Goal: Task Accomplishment & Management: Use online tool/utility

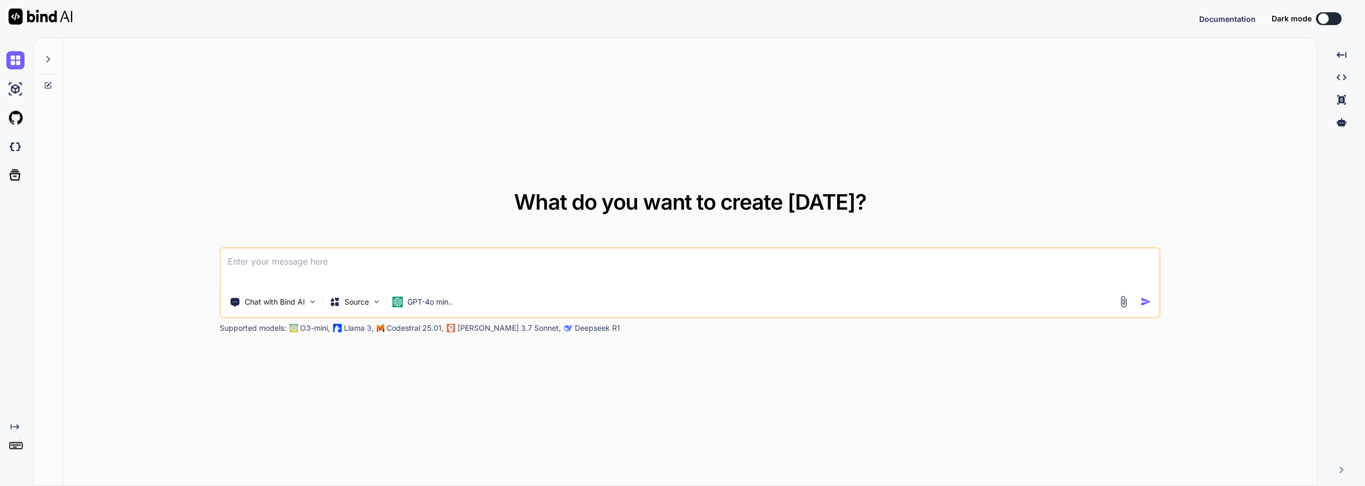
type textarea "x"
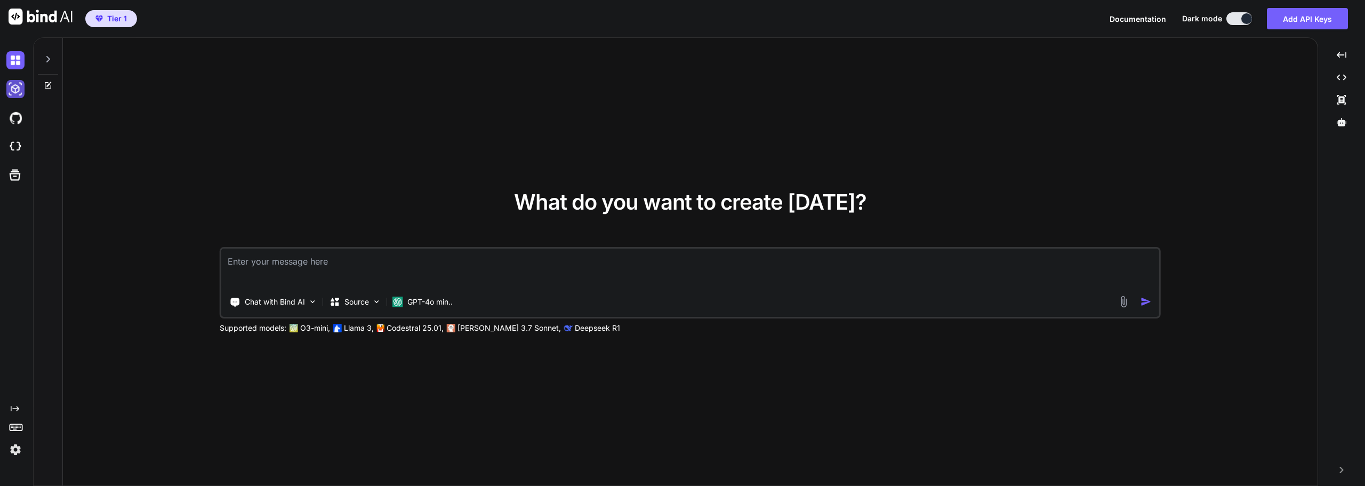
click at [13, 88] on img at bounding box center [15, 89] width 18 height 18
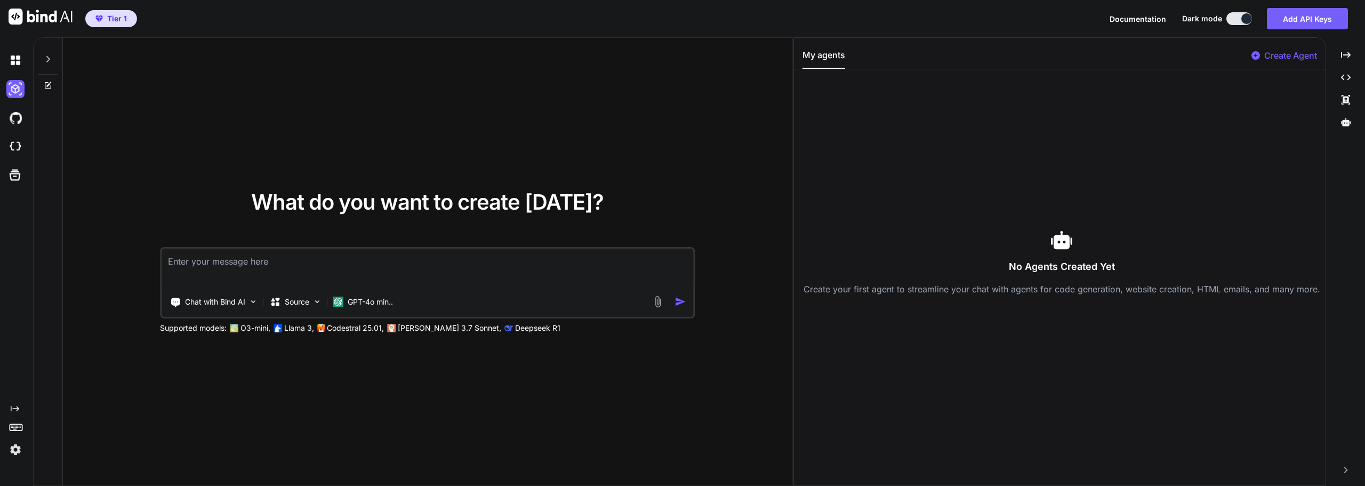
click at [47, 58] on icon at bounding box center [48, 59] width 9 height 9
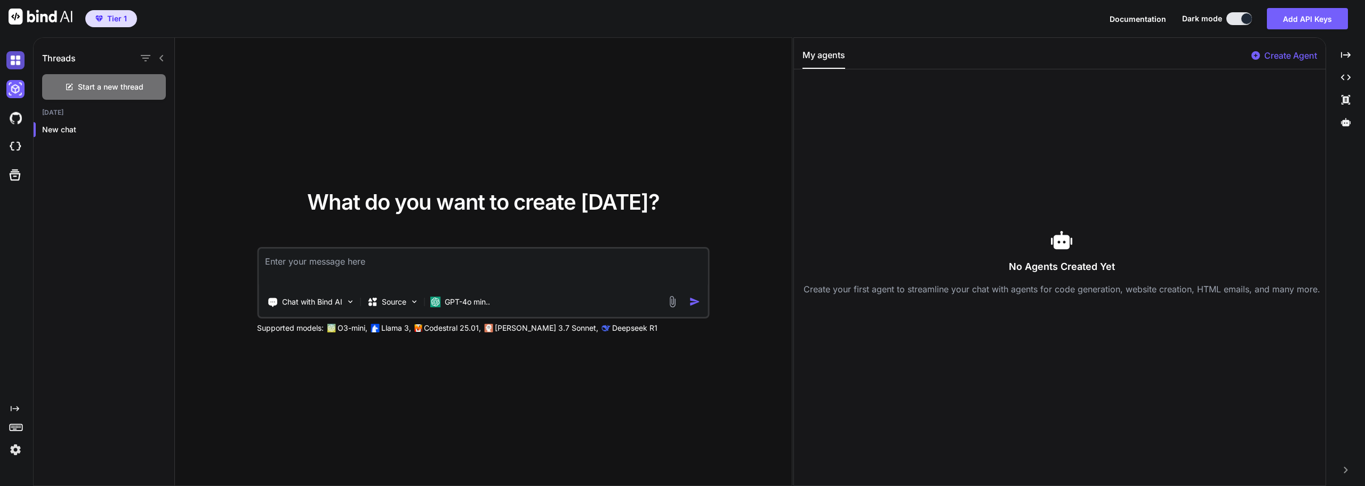
click at [15, 62] on img at bounding box center [15, 60] width 18 height 18
click at [14, 86] on img at bounding box center [15, 89] width 18 height 18
click at [14, 146] on img at bounding box center [15, 147] width 18 height 18
click at [70, 58] on h1 "Threads" at bounding box center [59, 58] width 34 height 13
click at [83, 128] on p "New chat" at bounding box center [108, 129] width 132 height 11
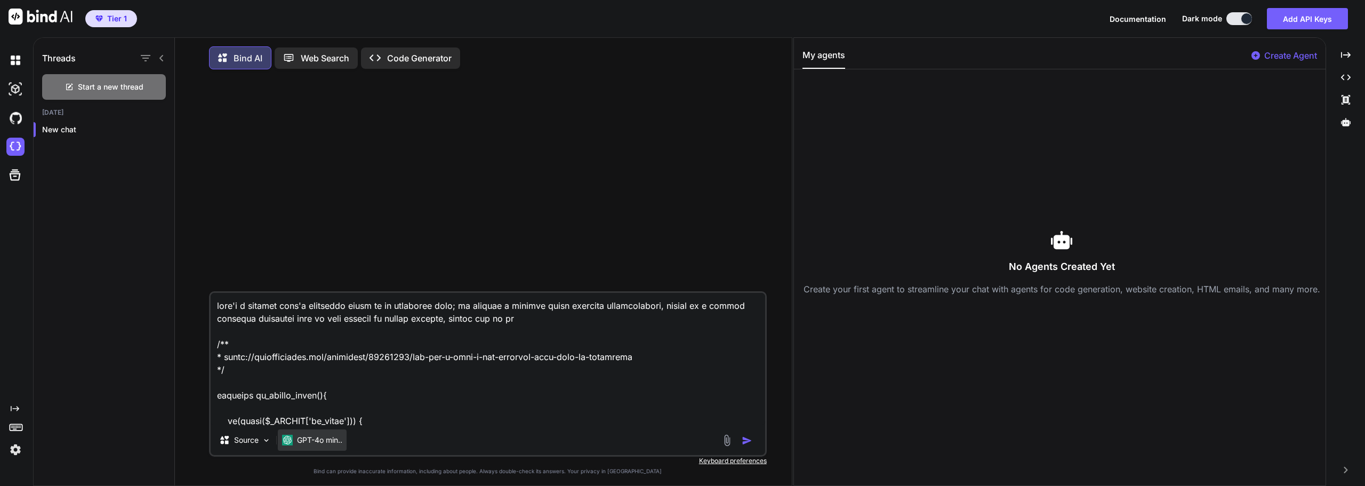
click at [325, 440] on p "GPT-4o min.." at bounding box center [319, 439] width 45 height 11
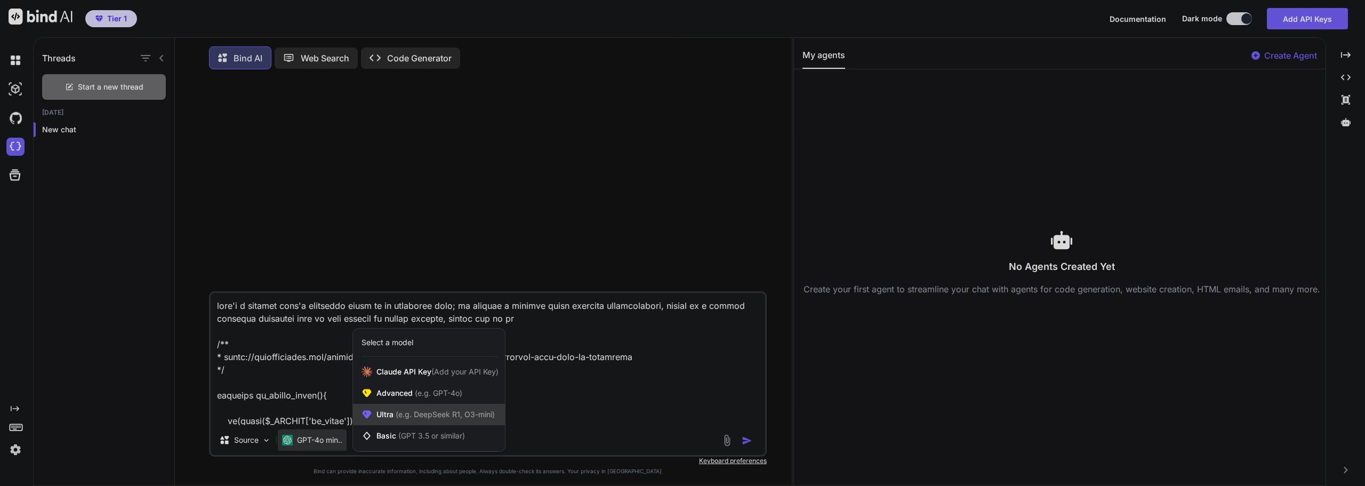
click at [429, 415] on span "(e.g. DeepSeek R1, O3-mini)" at bounding box center [443, 413] width 101 height 9
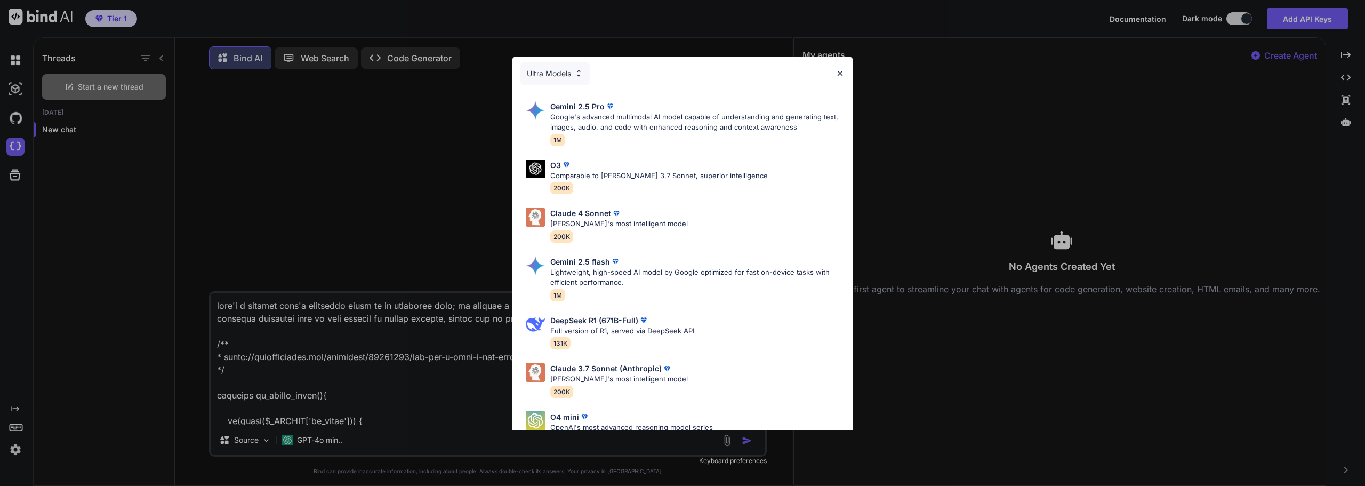
click at [700, 227] on div "[PERSON_NAME] 4 Sonnet [PERSON_NAME]'s most intelligent model 200K" at bounding box center [682, 224] width 324 height 43
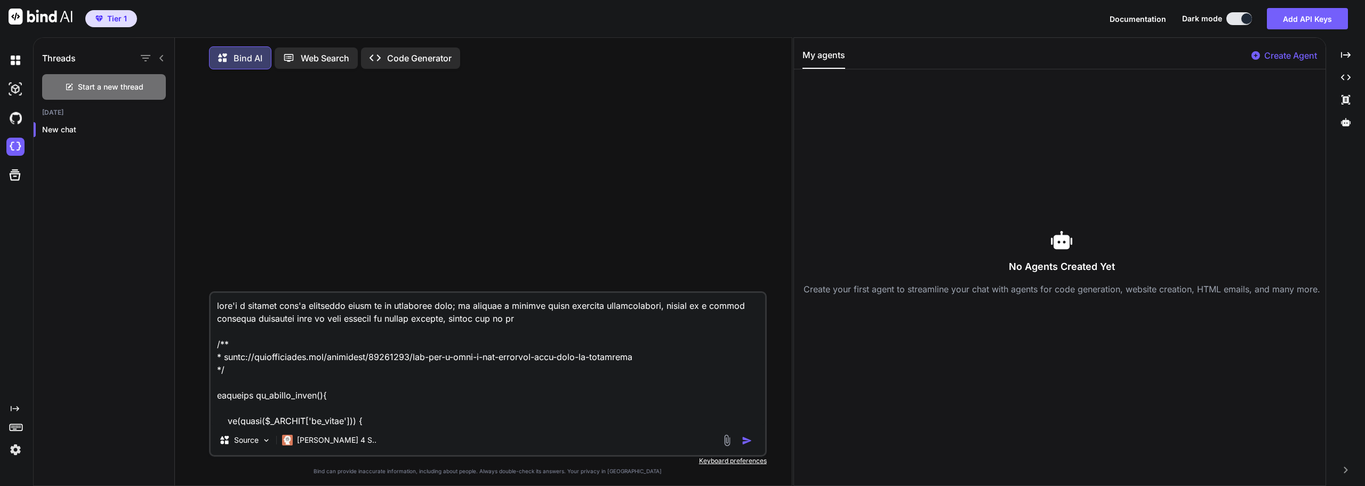
click at [518, 421] on textarea at bounding box center [488, 359] width 554 height 132
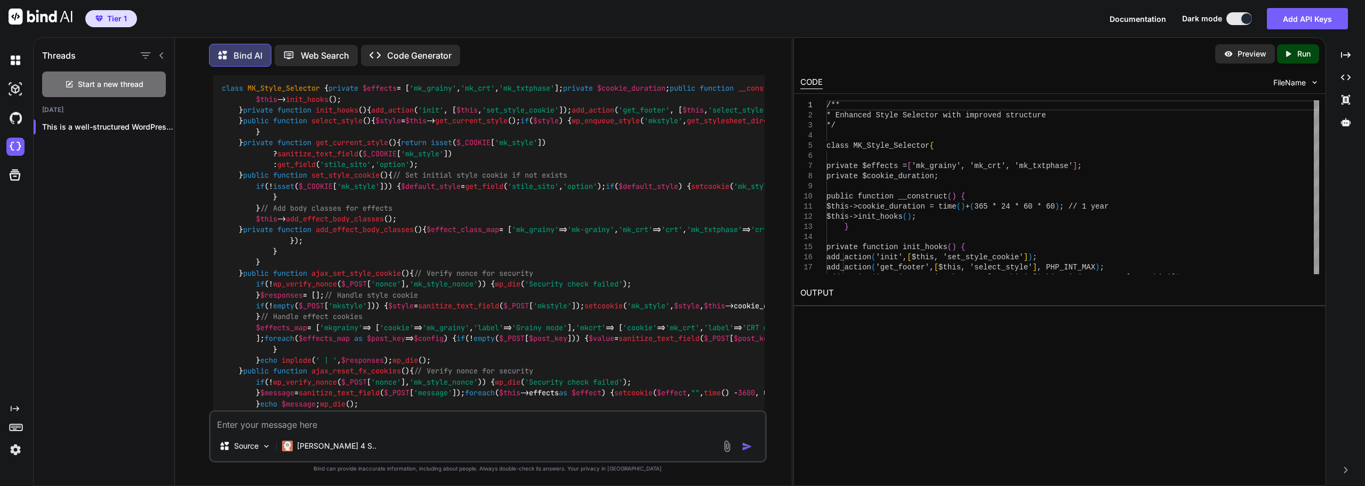
scroll to position [800, 0]
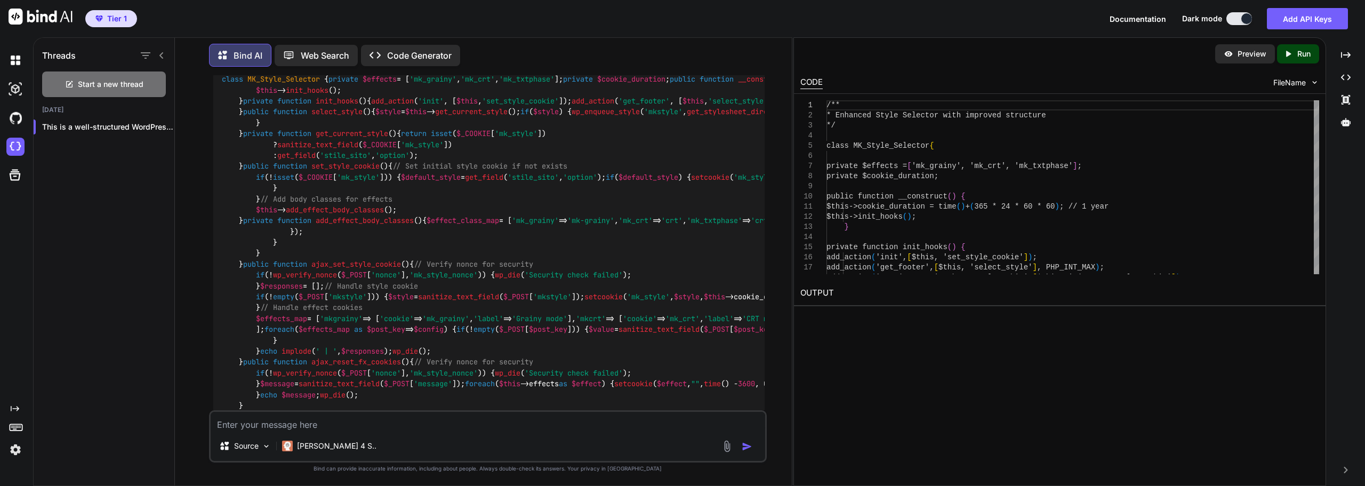
click at [405, 49] on p "Code Generator" at bounding box center [419, 55] width 65 height 13
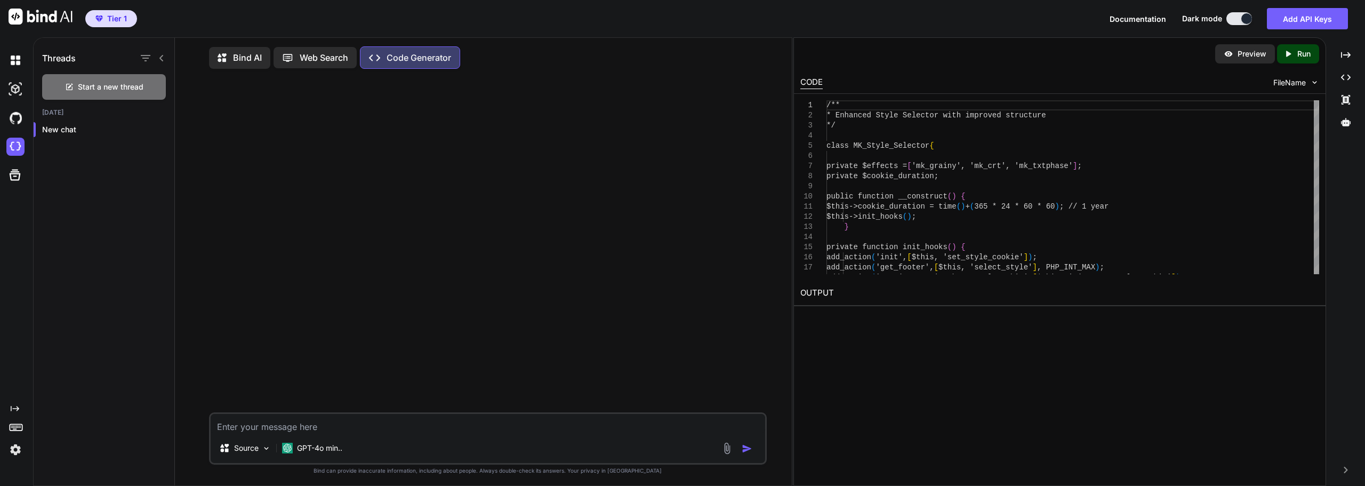
click at [233, 60] on p "Bind AI" at bounding box center [247, 57] width 29 height 13
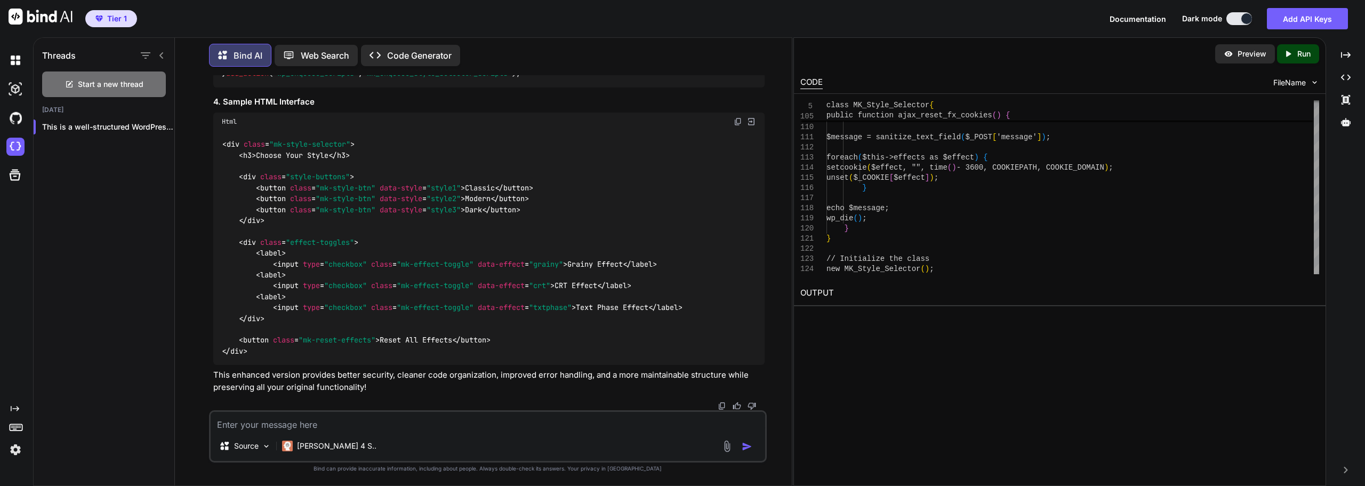
scroll to position [3471, 0]
click at [410, 255] on div "< div class = "mk-style-selector" > < h3 > Choose Your Style </ h3 > < div clas…" at bounding box center [488, 248] width 551 height 235
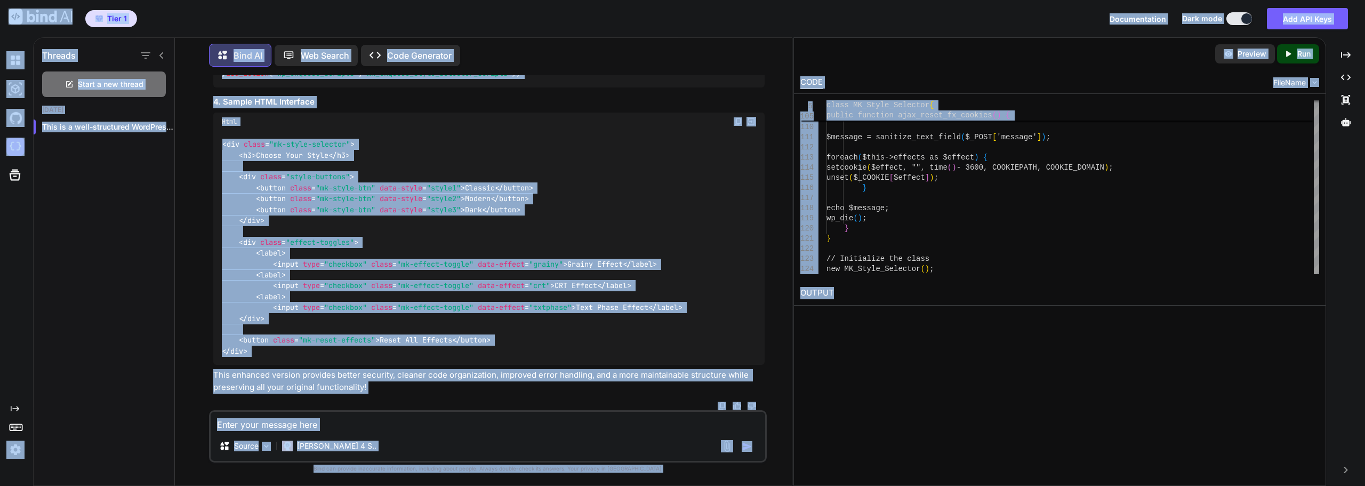
click at [714, 233] on div "< div class = "mk-style-selector" > < h3 > Choose Your Style </ h3 > < div clas…" at bounding box center [488, 248] width 551 height 235
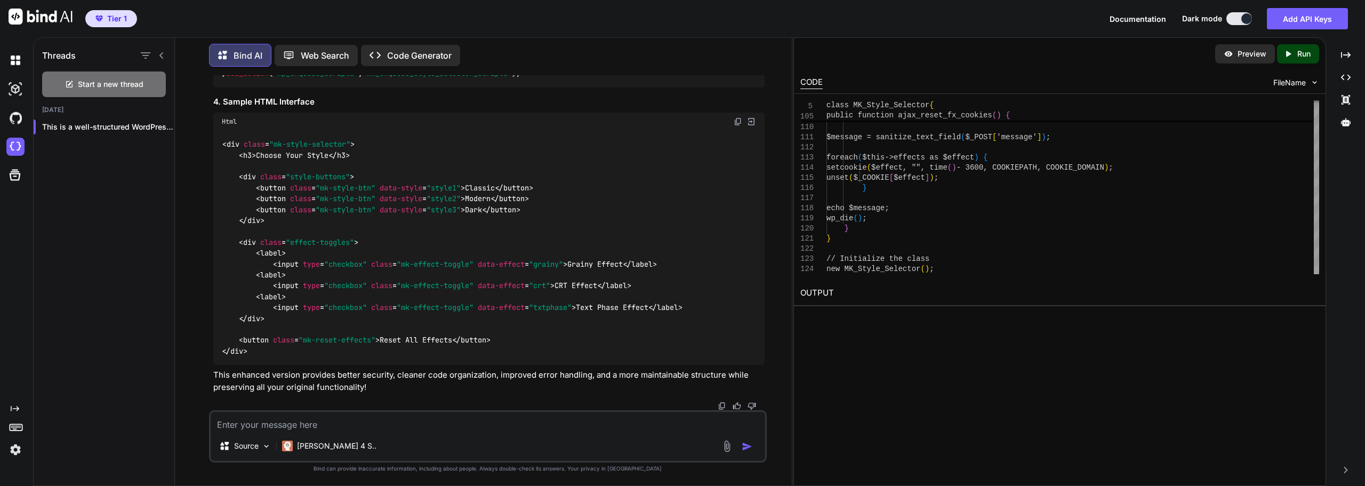
click at [738, 126] on img at bounding box center [738, 121] width 9 height 9
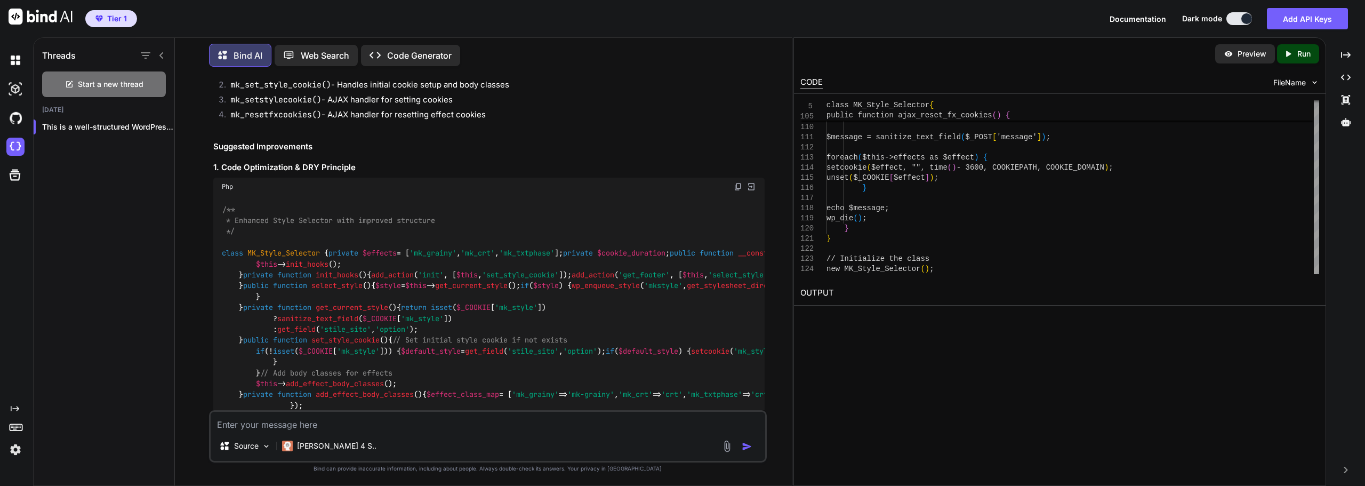
scroll to position [646, 0]
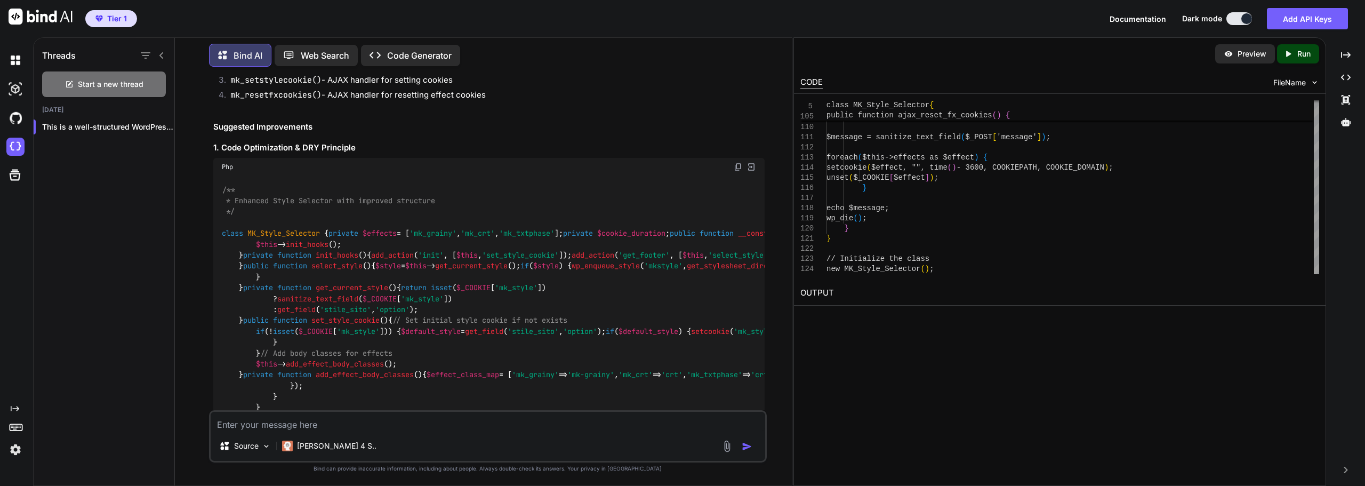
click at [738, 163] on img at bounding box center [738, 167] width 9 height 9
click at [259, 428] on textarea at bounding box center [488, 421] width 554 height 19
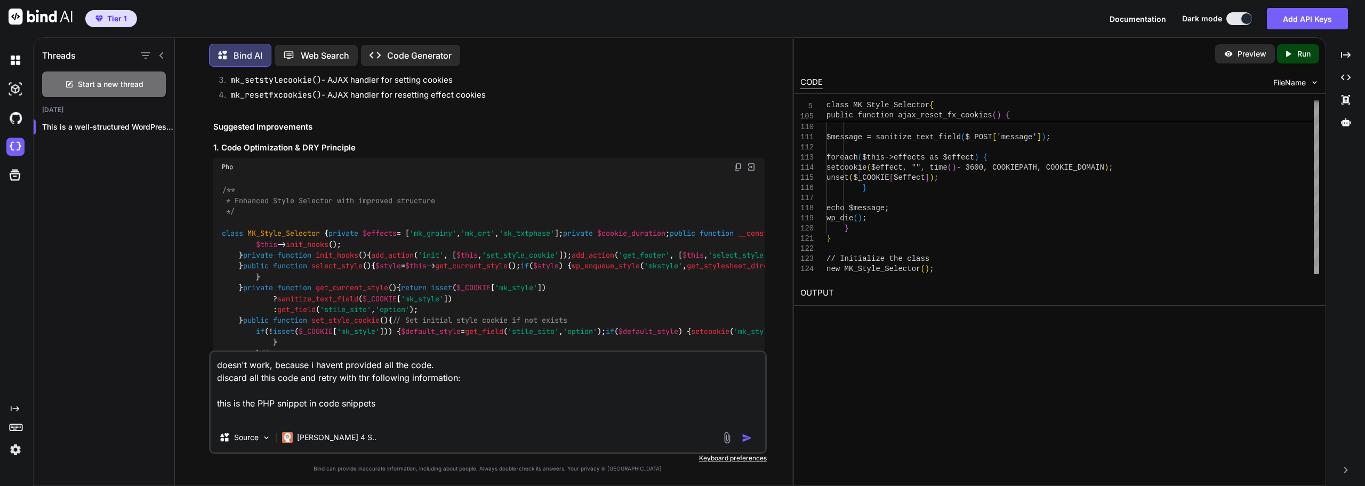
paste textarea "/** * [URL][DOMAIN_NAME][PHONE_NUMBER] */ function mk_select_style(){ if(isset(…"
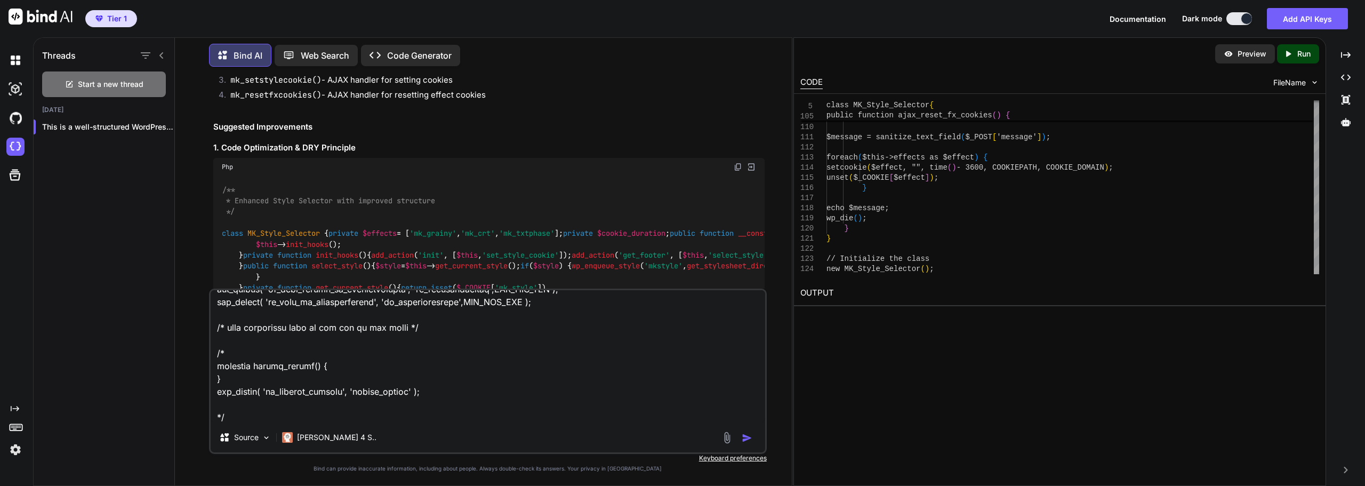
click at [254, 421] on textarea at bounding box center [488, 356] width 554 height 132
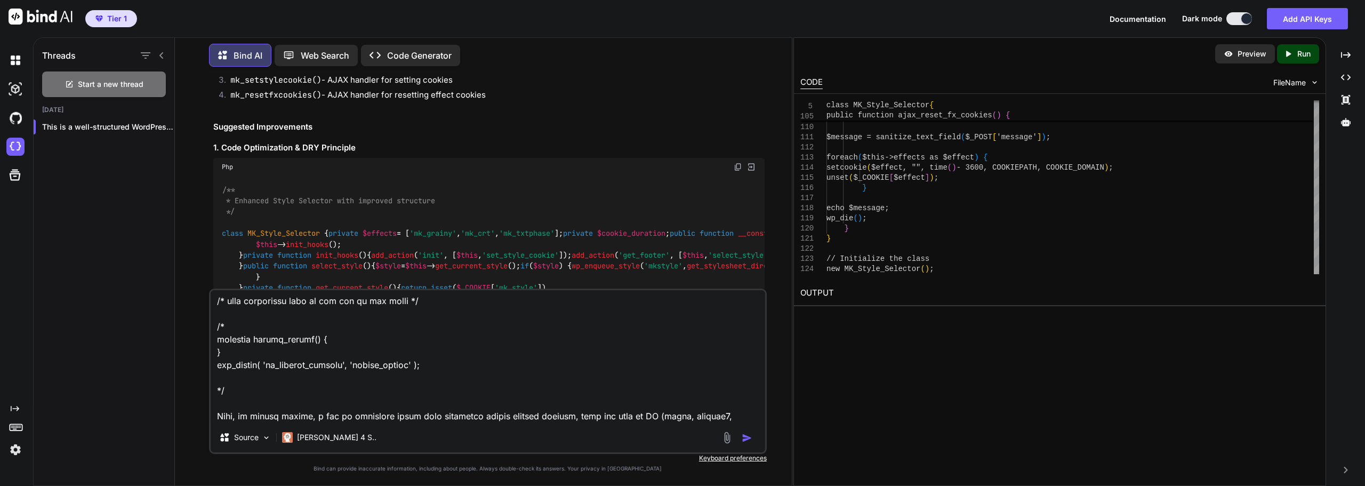
scroll to position [1895, 0]
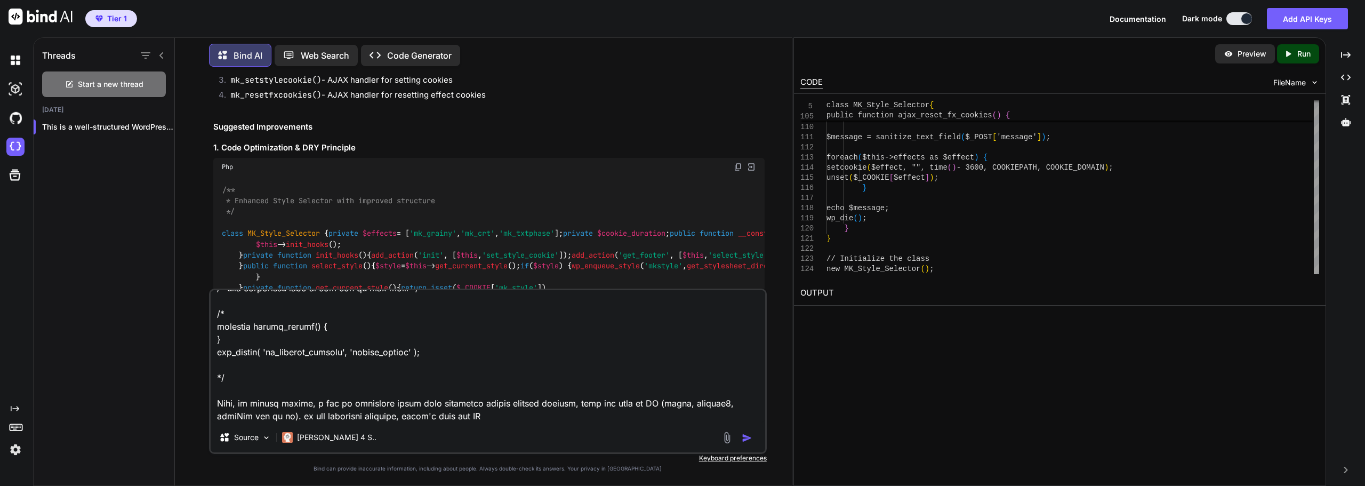
paste textarea "<script> jQuery(document).ready(function($) { function sleep(ms) { return new P…"
type textarea "doesn't work, because i havent provided all the code. discard all this code and…"
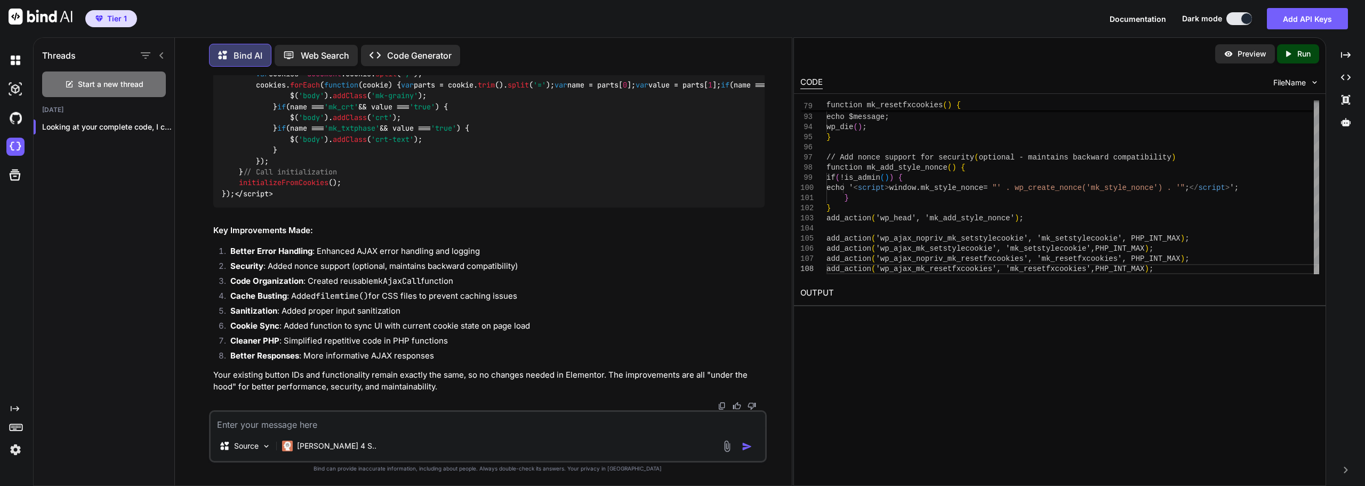
scroll to position [6130, 0]
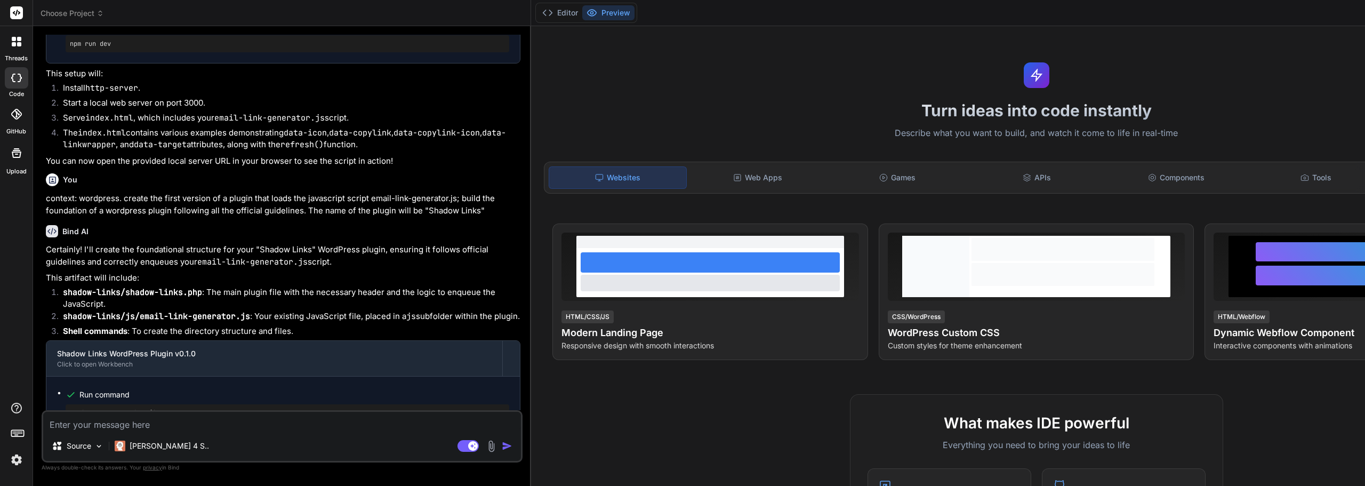
scroll to position [2719, 0]
click at [83, 14] on span "Choose Project" at bounding box center [72, 13] width 63 height 11
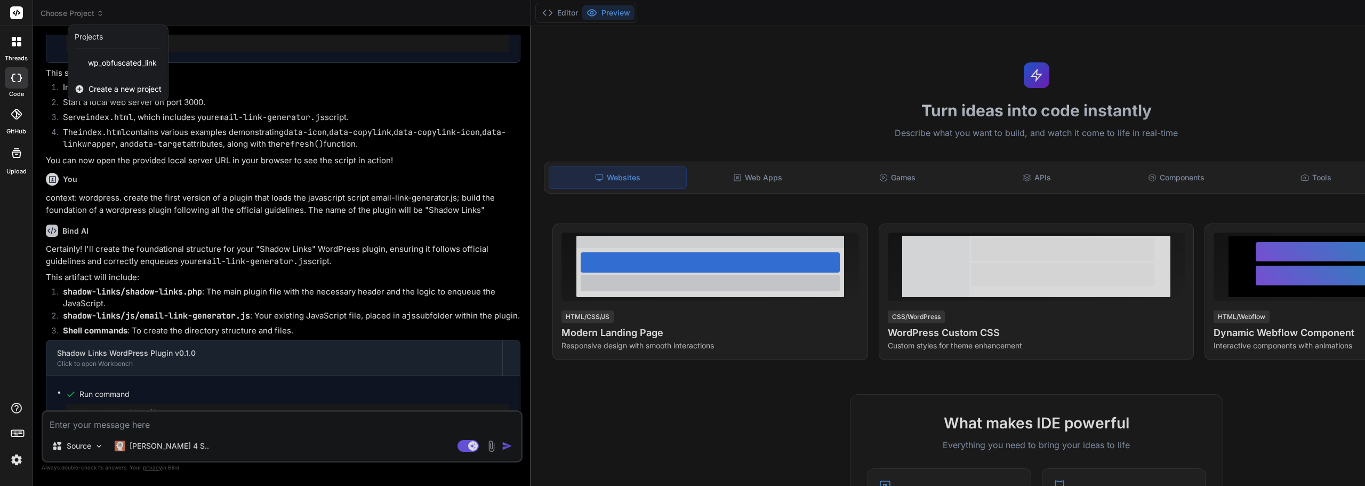
type textarea "x"
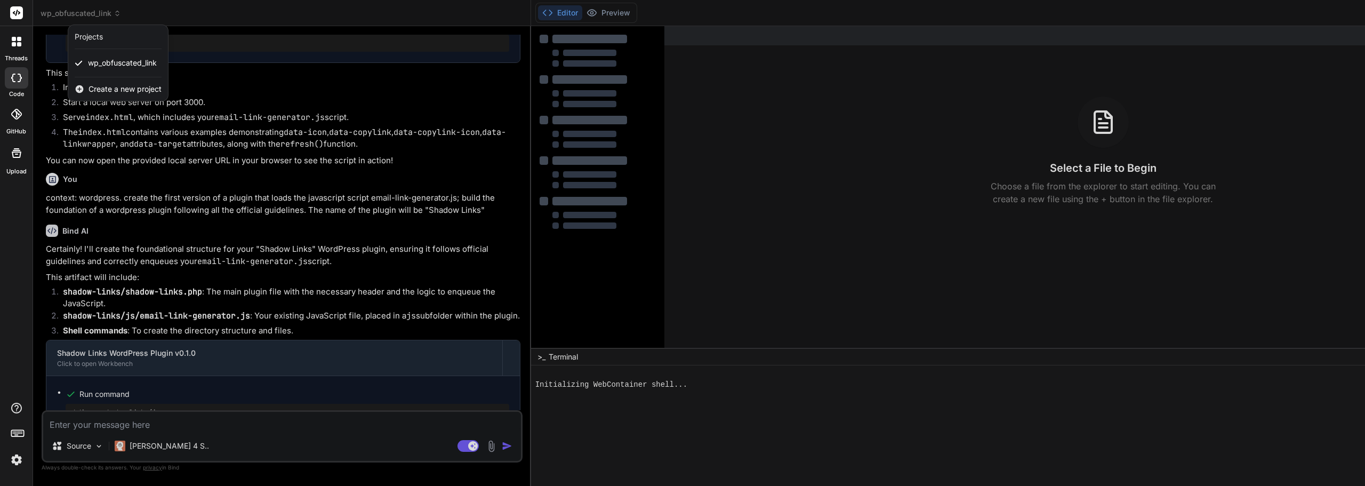
click at [105, 92] on span "Create a new project" at bounding box center [124, 89] width 73 height 11
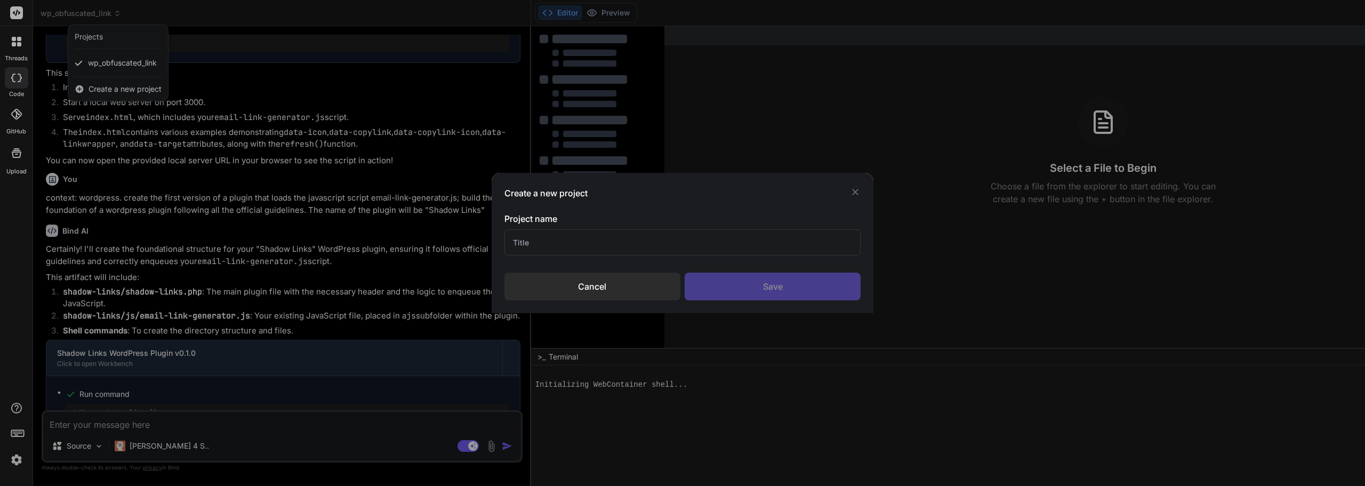
click at [546, 241] on input "text" at bounding box center [682, 242] width 357 height 26
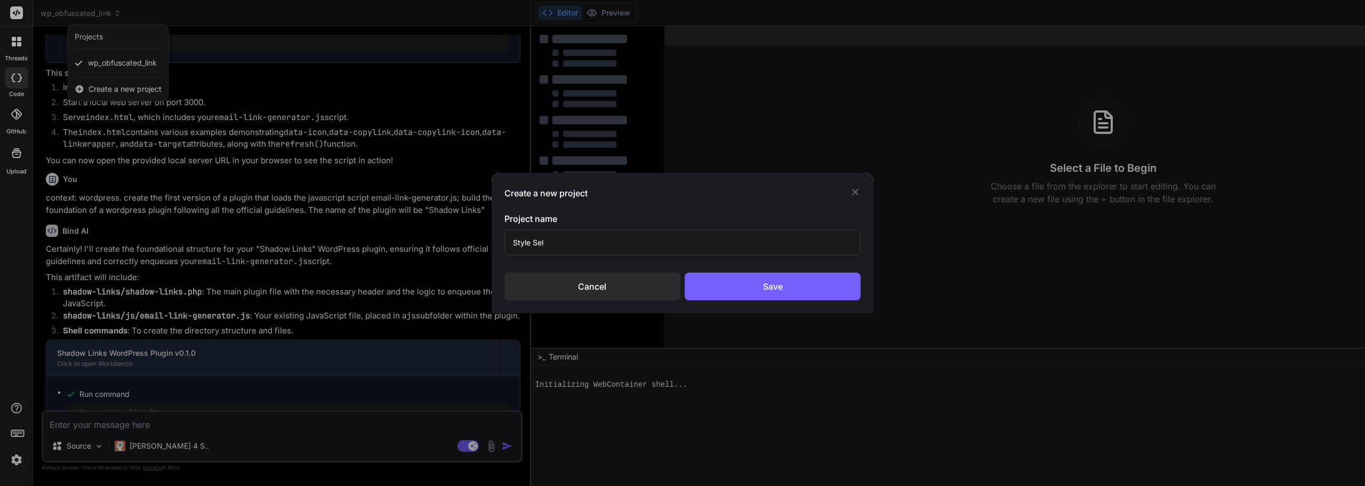
type input "Style Sele"
type textarea "x"
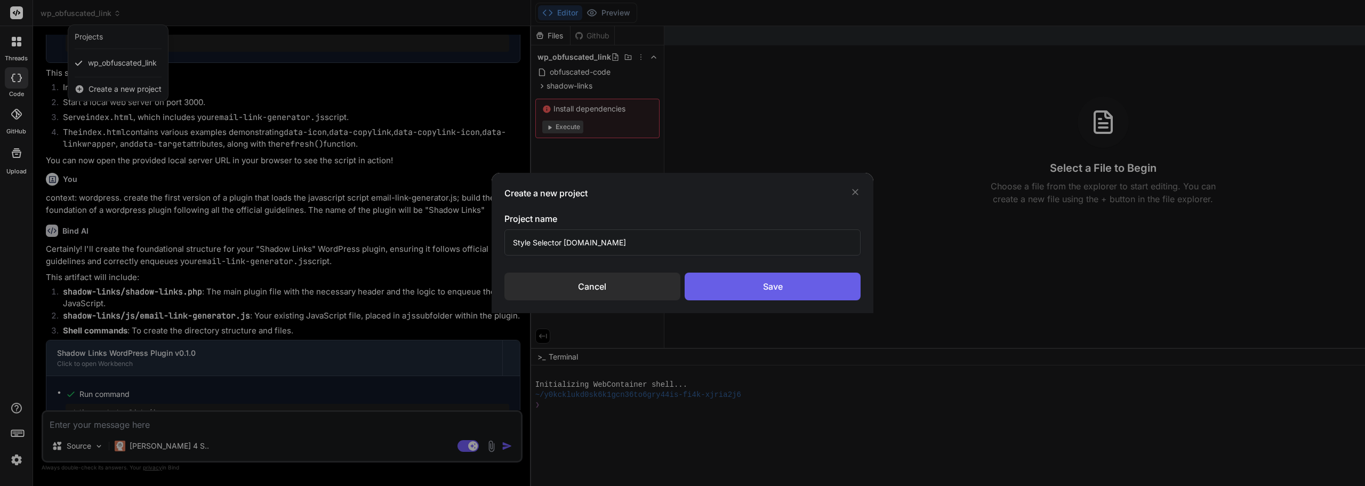
type input "Style Selector meksONE.com"
click at [777, 273] on div "Save" at bounding box center [772, 286] width 176 height 28
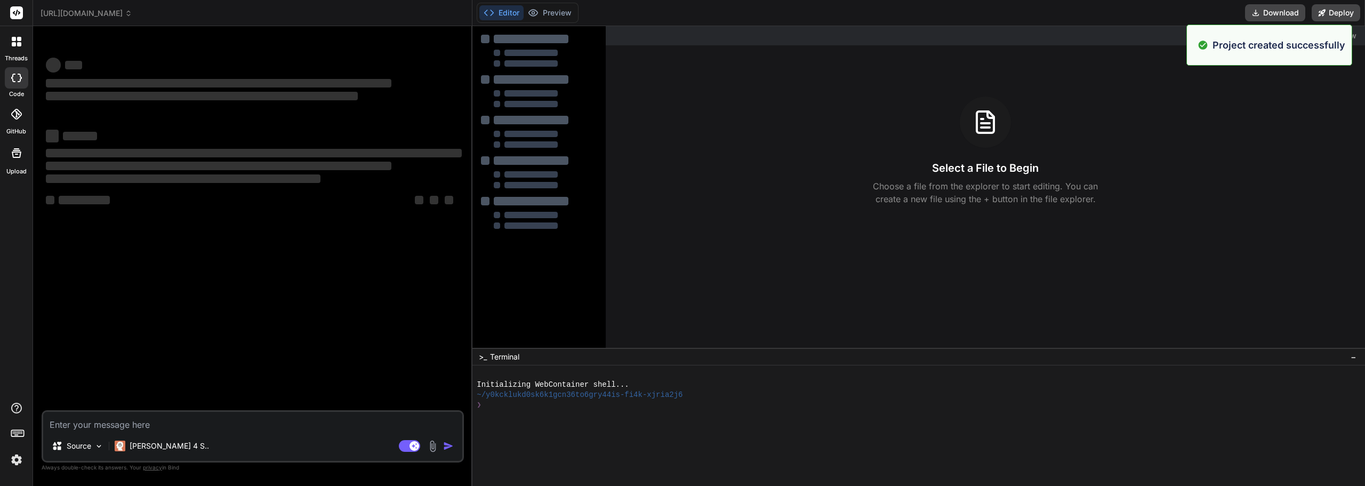
scroll to position [0, 0]
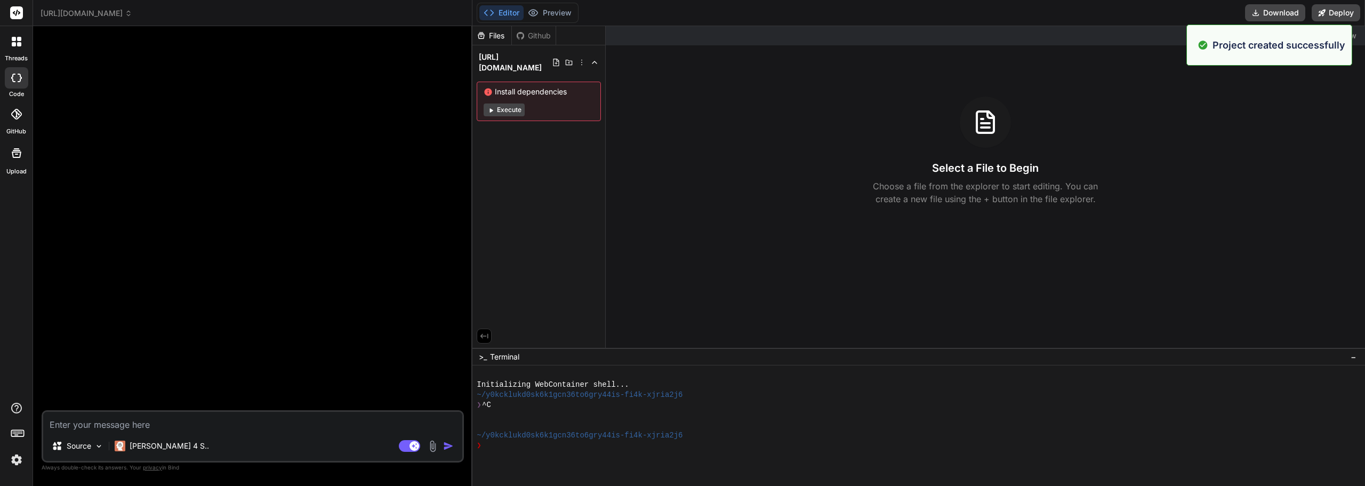
click at [132, 12] on icon at bounding box center [128, 13] width 7 height 7
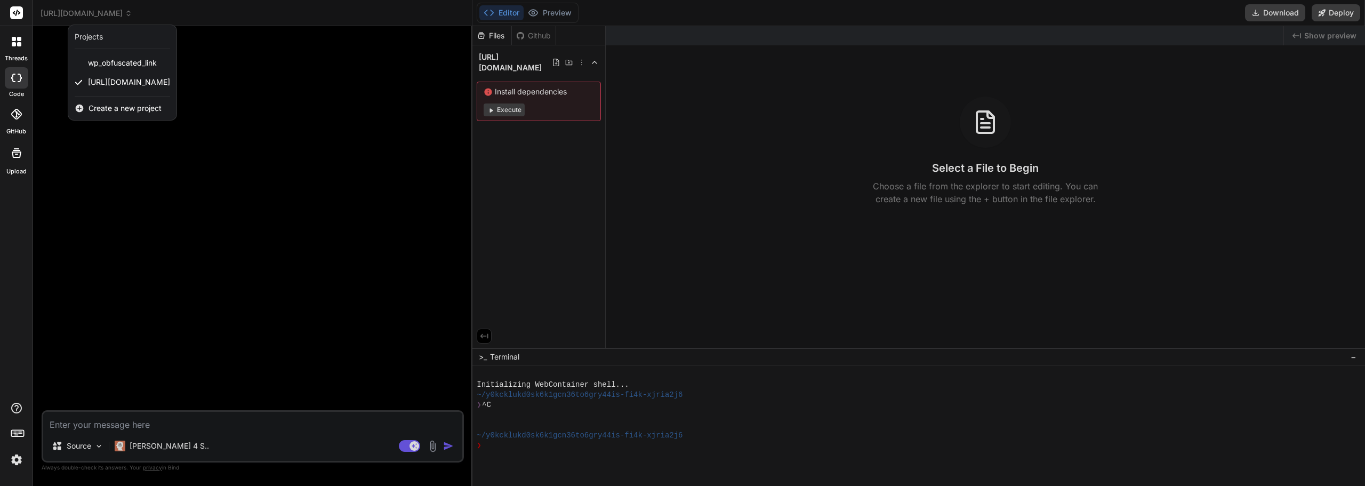
click at [148, 12] on div at bounding box center [682, 243] width 1365 height 486
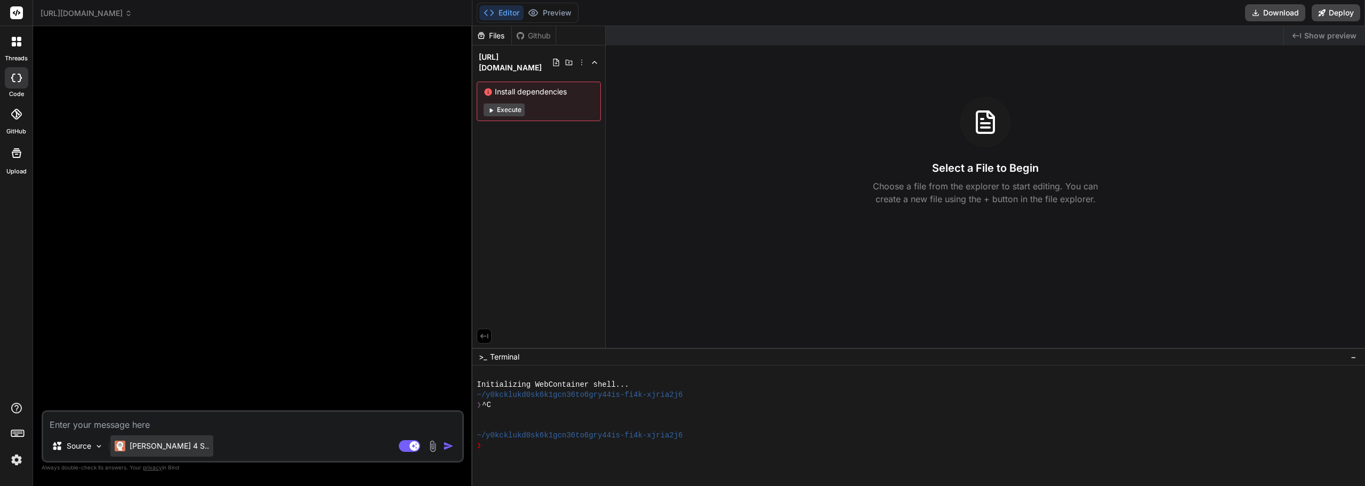
click at [164, 448] on p "[PERSON_NAME] 4 S.." at bounding box center [169, 445] width 79 height 11
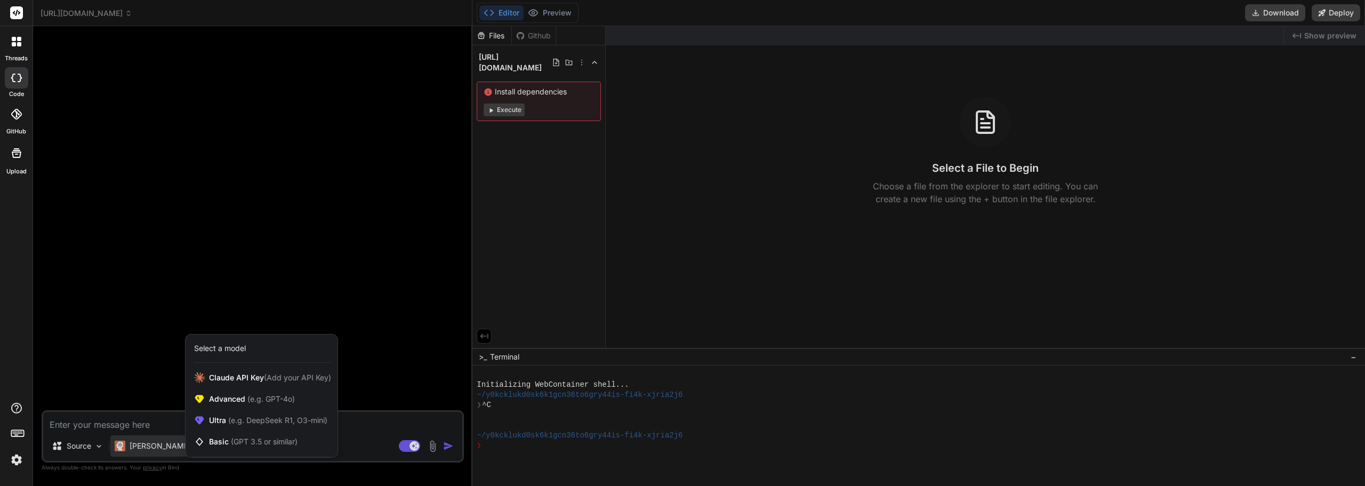
click at [163, 448] on div at bounding box center [682, 243] width 1365 height 486
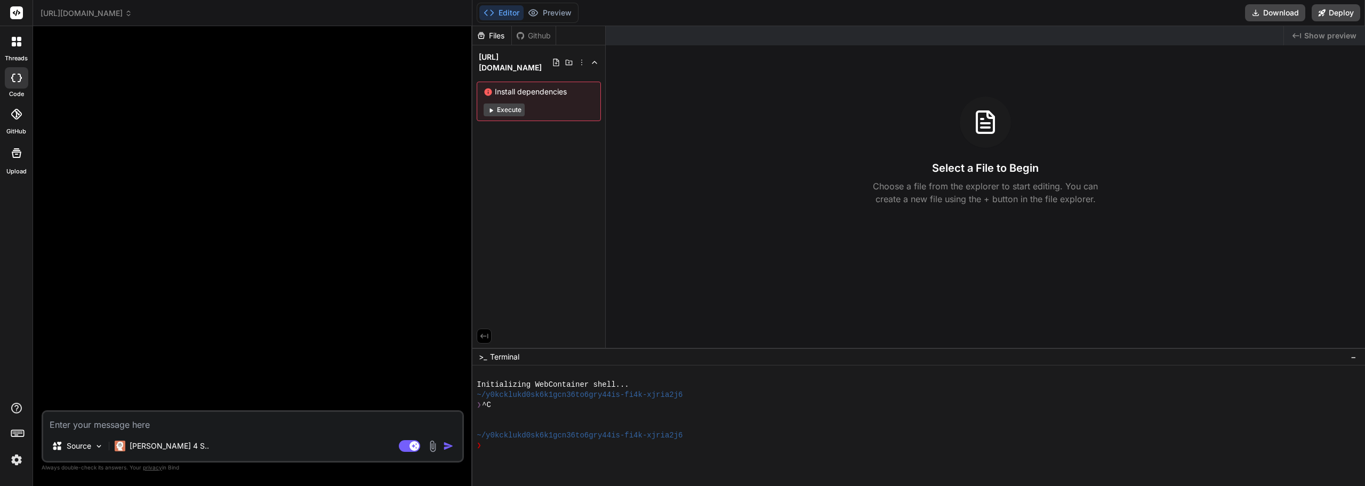
click at [177, 391] on div at bounding box center [254, 222] width 420 height 375
click at [141, 421] on textarea at bounding box center [252, 421] width 419 height 19
type textarea "x"
type textarea "he"
type textarea "x"
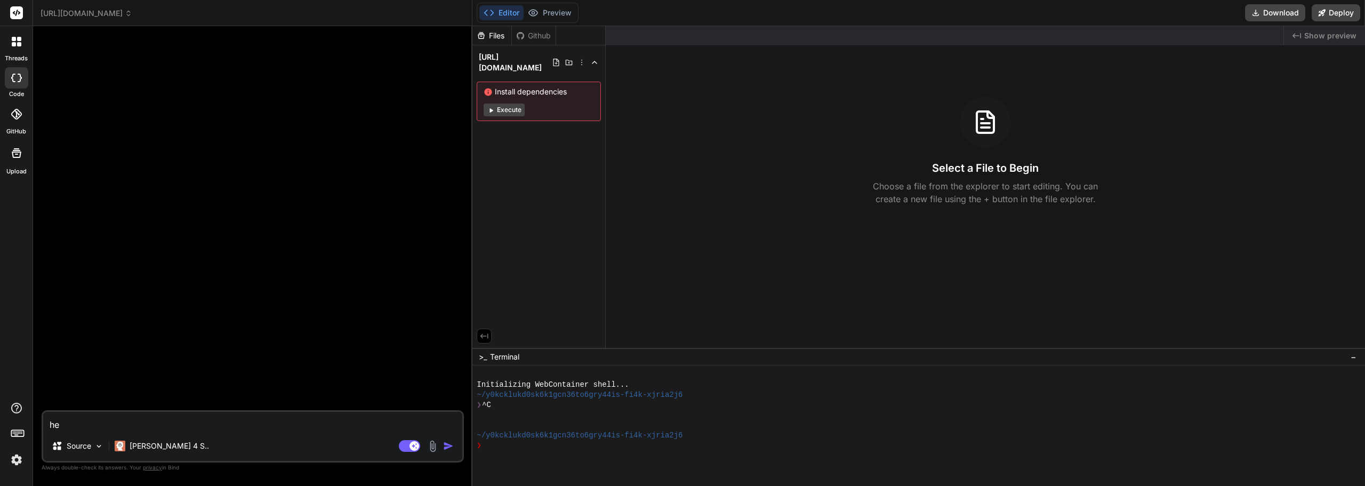
type textarea "her"
type textarea "x"
type textarea "here"
type textarea "x"
type textarea "here'"
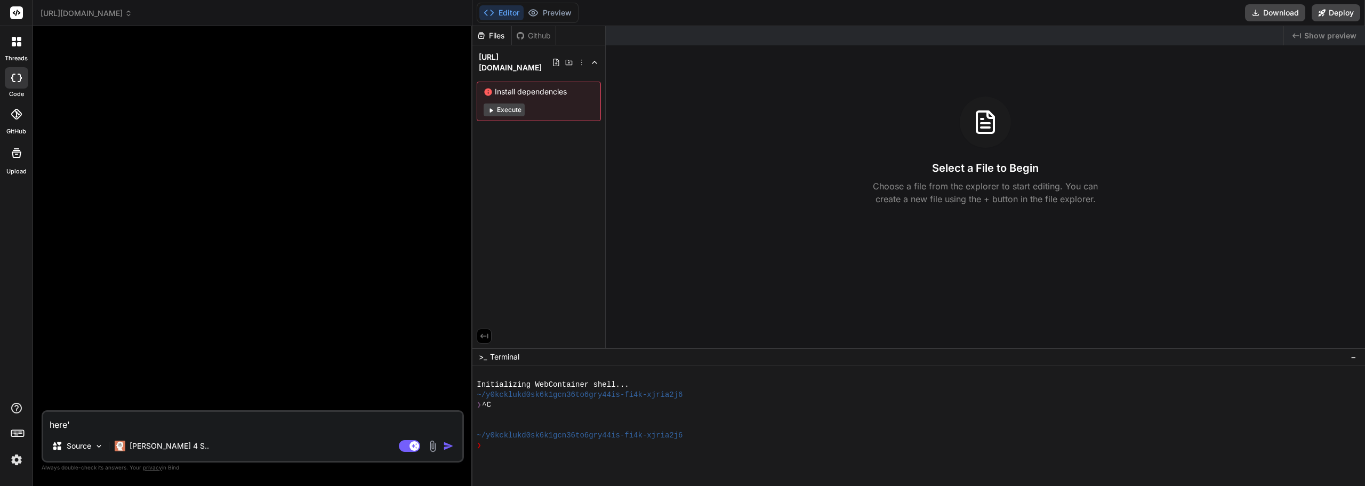
type textarea "x"
type textarea "here's"
type textarea "x"
type textarea "here's"
type textarea "x"
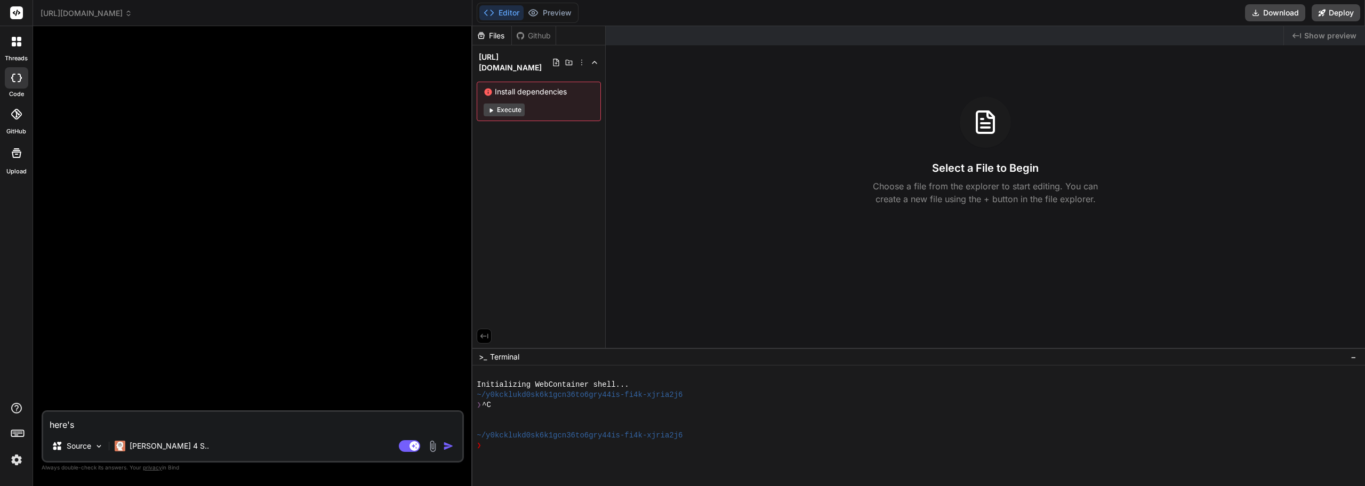
type textarea "here's a"
type textarea "x"
type textarea "here's a"
type textarea "x"
type textarea "here's a s"
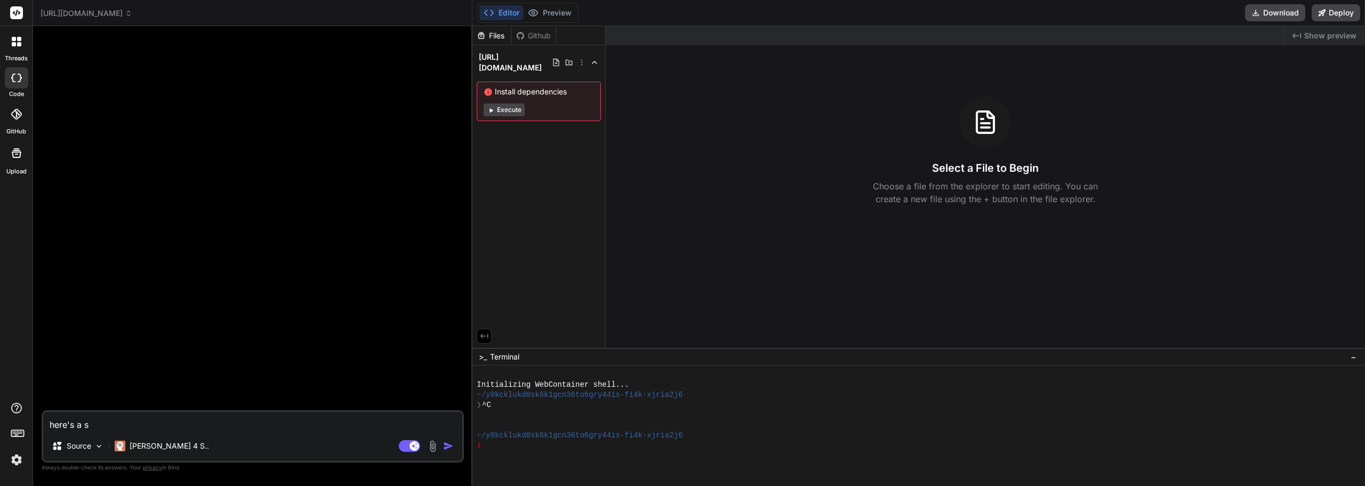
type textarea "x"
type textarea "here's a sn"
type textarea "x"
type textarea "here's a sni"
type textarea "x"
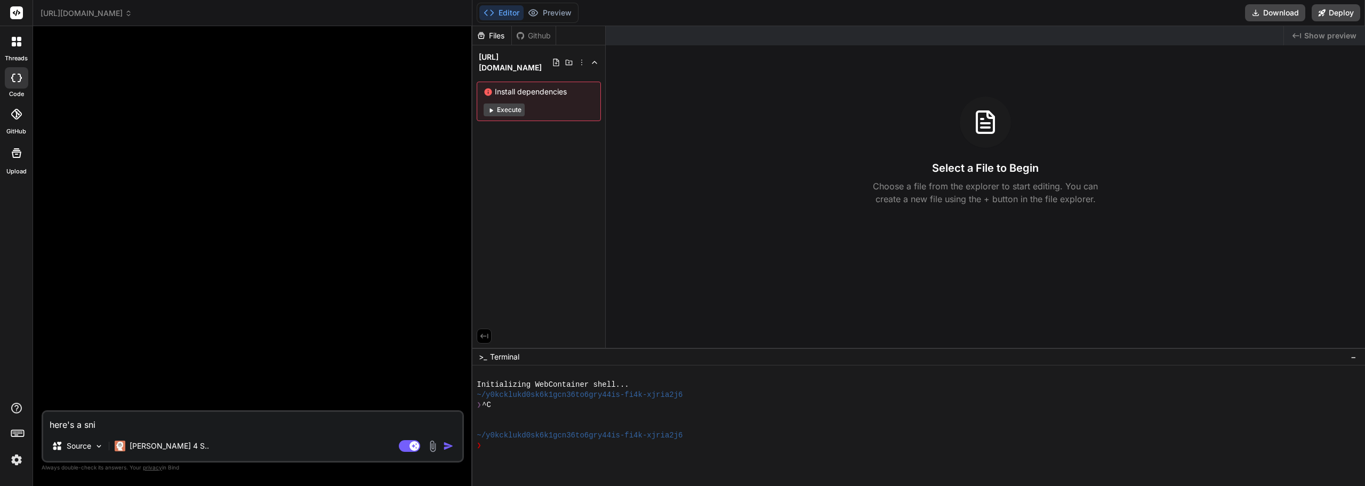
type textarea "here's a snip"
type textarea "x"
type textarea "here's a snipp"
type textarea "x"
type textarea "here's a snippe"
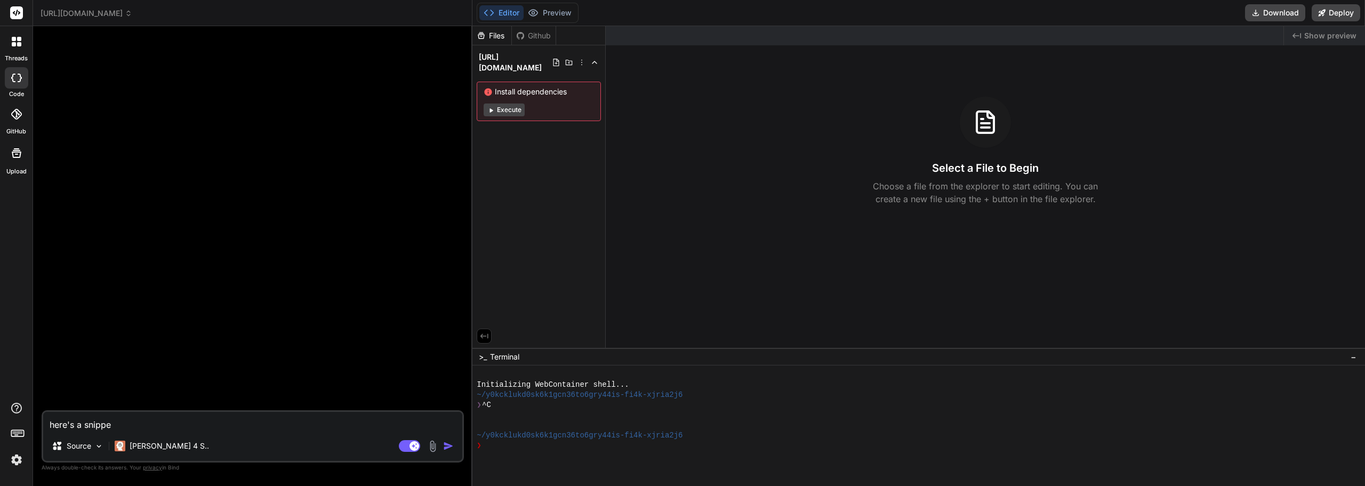
type textarea "x"
type textarea "here's a snippet"
type textarea "x"
type textarea "here's a snippet th"
type textarea "x"
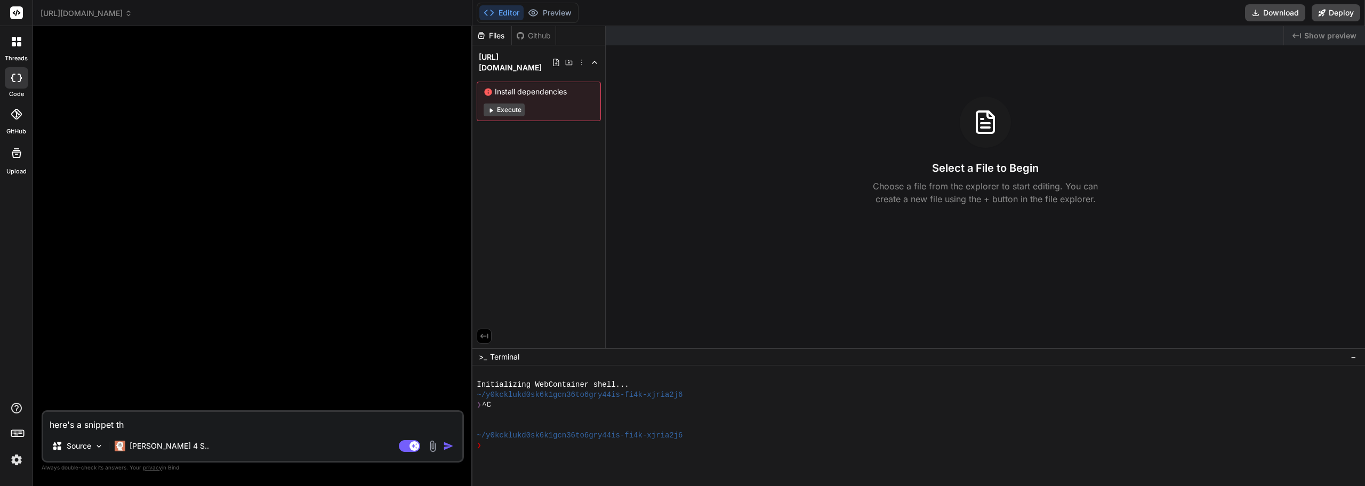
type textarea "here's a snippet tha"
type textarea "x"
type textarea "here's a snippet that"
type textarea "x"
type textarea "here's a snippet that'"
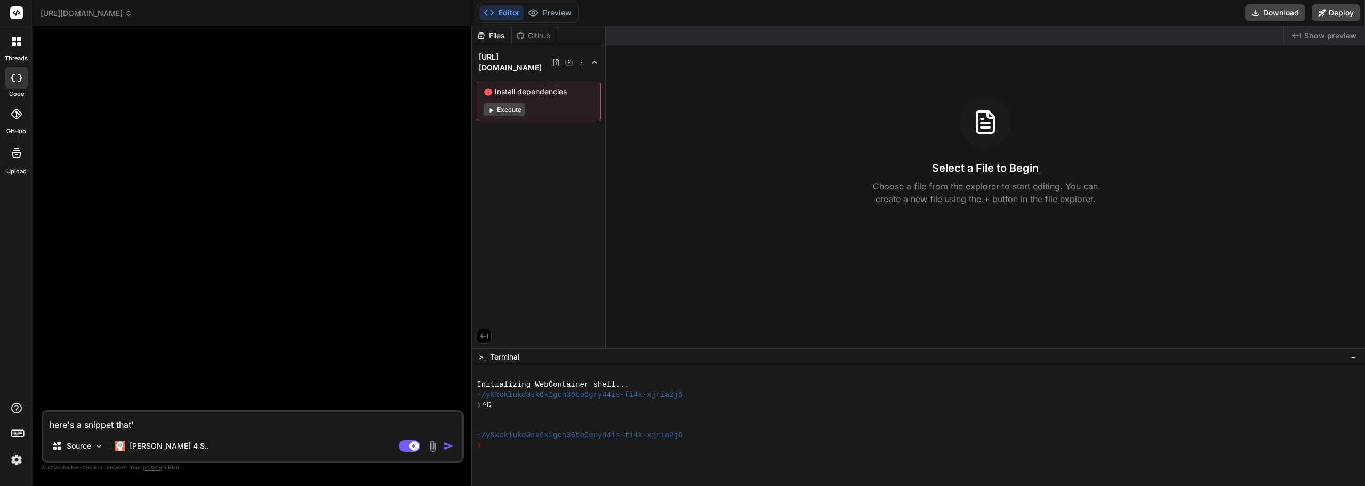
type textarea "x"
type textarea "here's a snippet that's"
type textarea "x"
type textarea "here's a snippet that's"
type textarea "x"
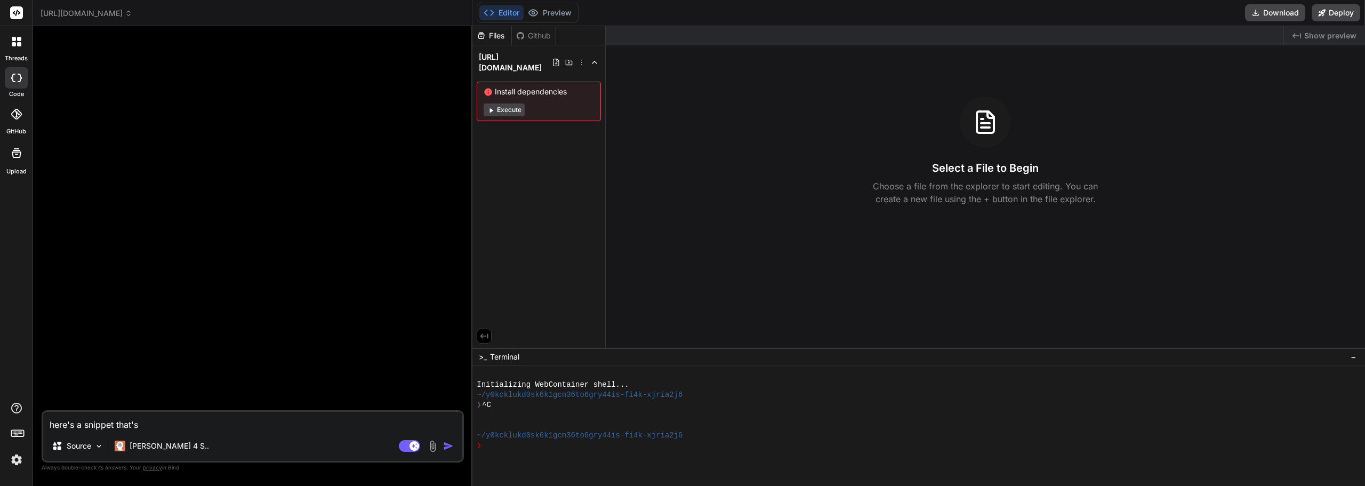
type textarea "here's a snippet that's p"
type textarea "x"
type textarea "here's a snippet that's pe"
type textarea "x"
type textarea "here's a snippet that's per"
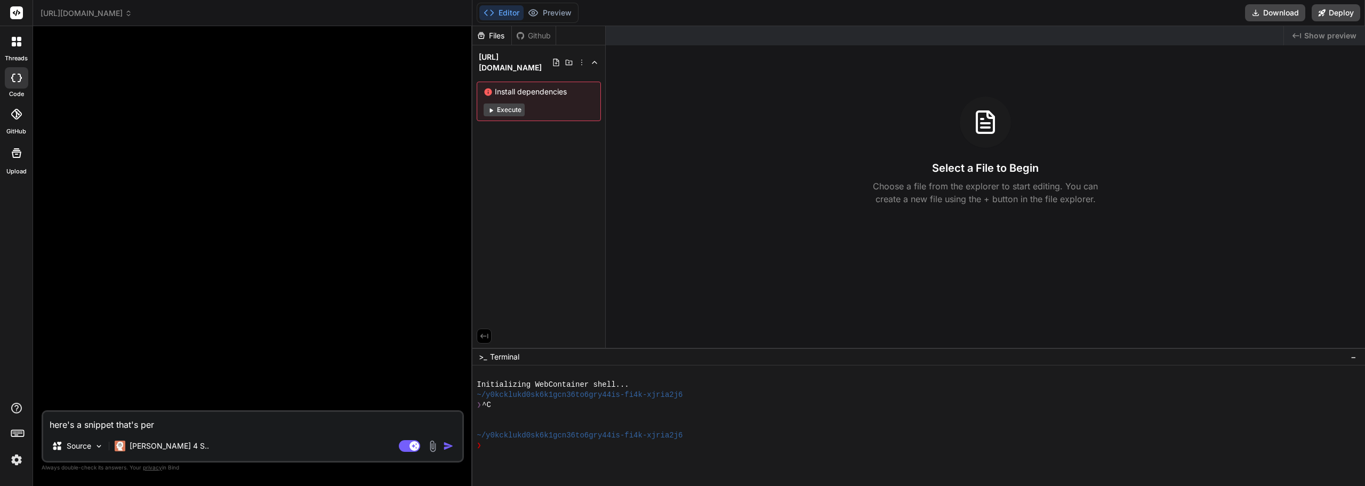
type textarea "x"
type textarea "here's a snippet that's perf"
type textarea "x"
type textarea "here's a snippet that's perfe"
type textarea "x"
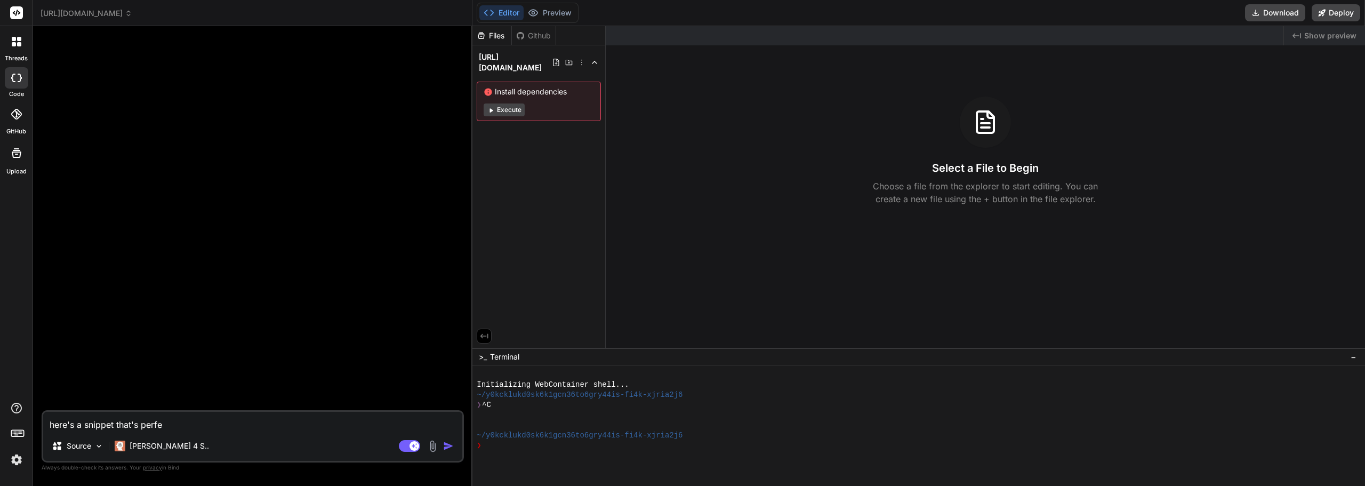
type textarea "here's a snippet that's perfec"
type textarea "x"
type textarea "here's a snippet that's perfect"
type textarea "x"
type textarea "here's a snippet that's perfectly"
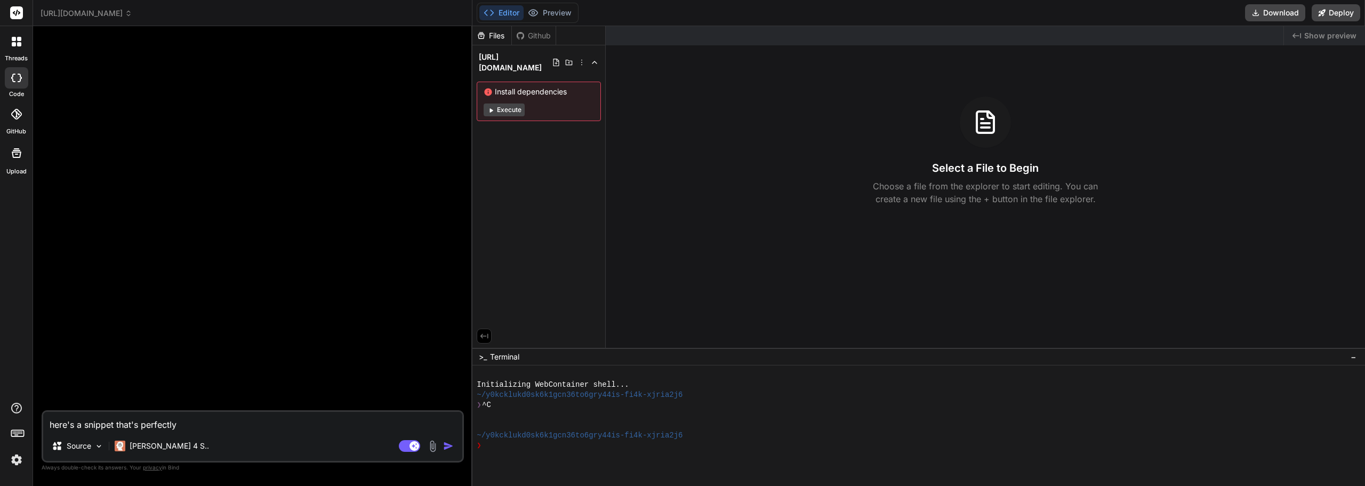
type textarea "x"
type textarea "here's a snippet that's perfectly"
type textarea "x"
type textarea "here's a snippet that's perfectly w"
type textarea "x"
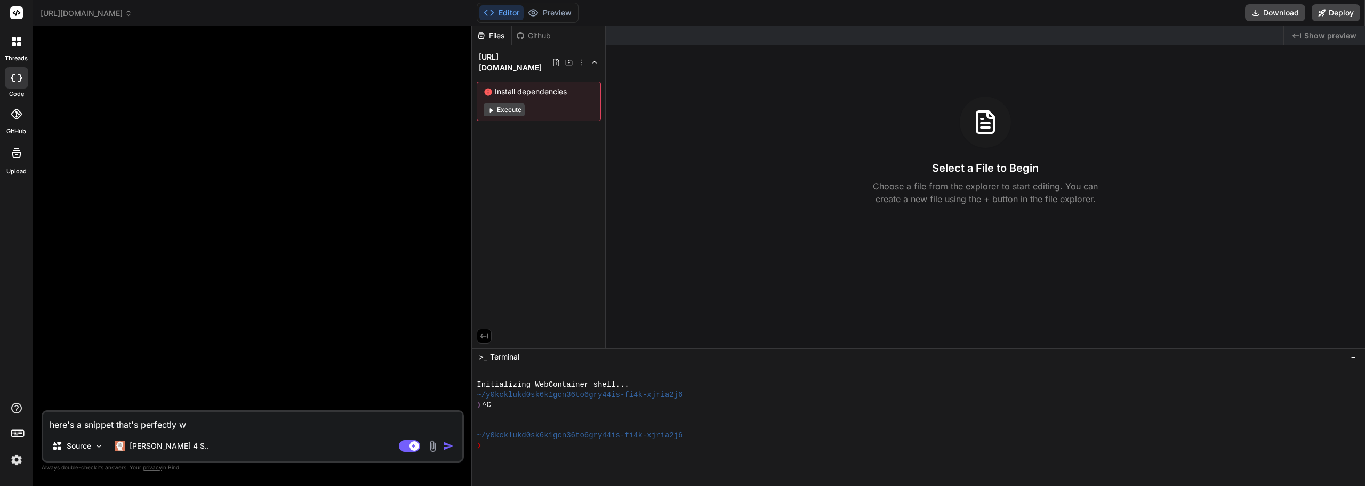
type textarea "here's a snippet that's perfectly wo"
type textarea "x"
type textarea "here's a snippet that's perfectly wor"
type textarea "x"
type textarea "here's a snippet that's perfectly work"
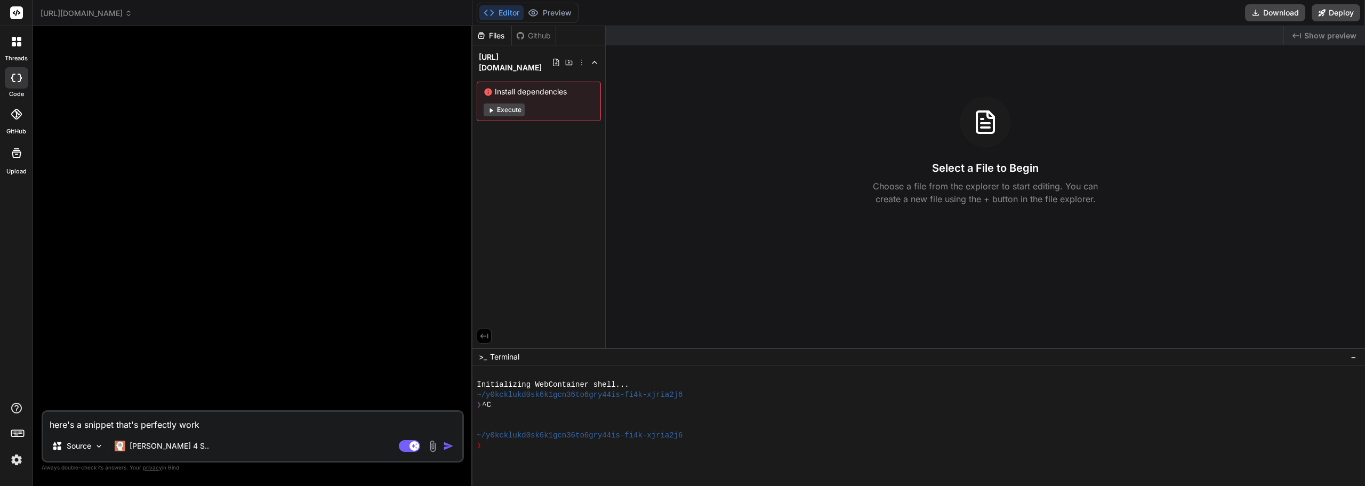
type textarea "x"
type textarea "here's a snippet that's perfectly works"
type textarea "x"
type textarea "here's a snippet that's perfectly works"
type textarea "x"
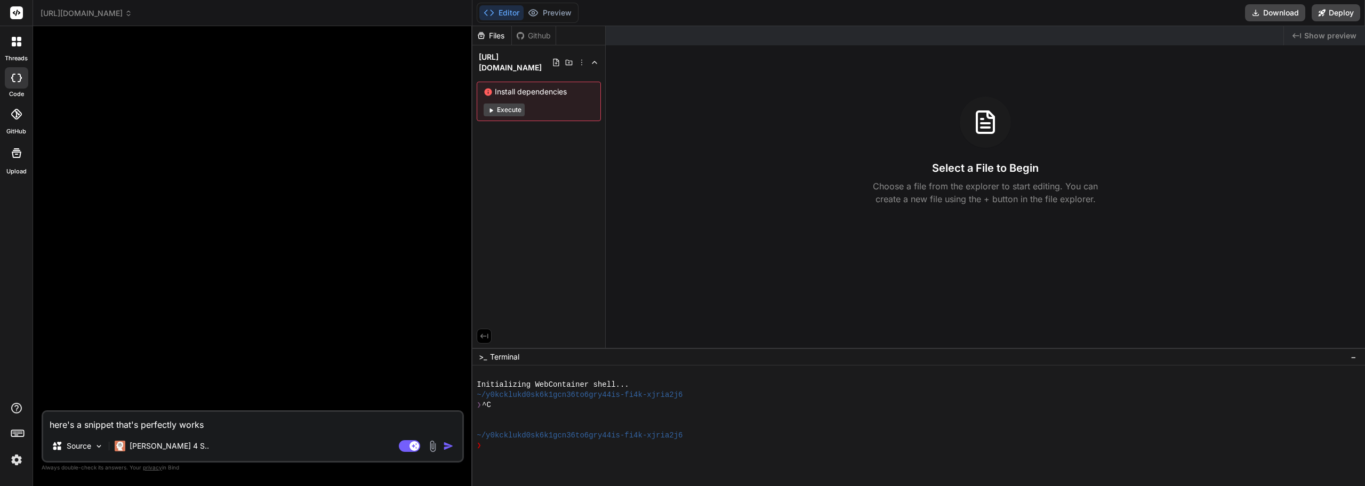
type textarea "here's a snippet that's perfectly works i"
type textarea "x"
type textarea "here's a snippet that's perfectly works in"
type textarea "x"
type textarea "here's a snippet that's perfectly works in"
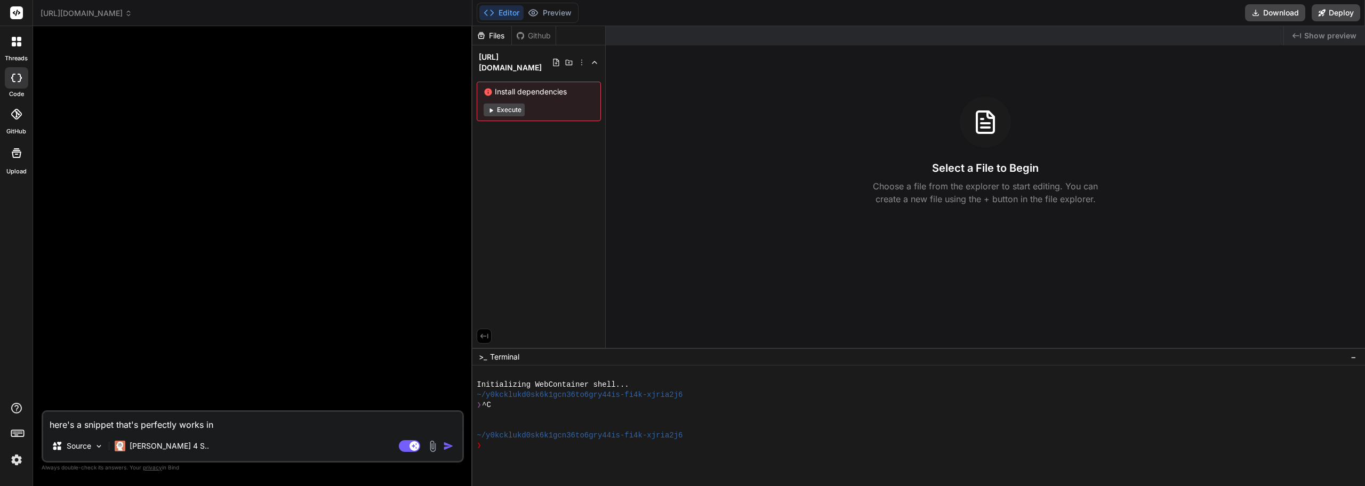
type textarea "x"
type textarea "here's a snippet that's perfectly works in m"
type textarea "x"
type textarea "here's a snippet that's perfectly works in my"
type textarea "x"
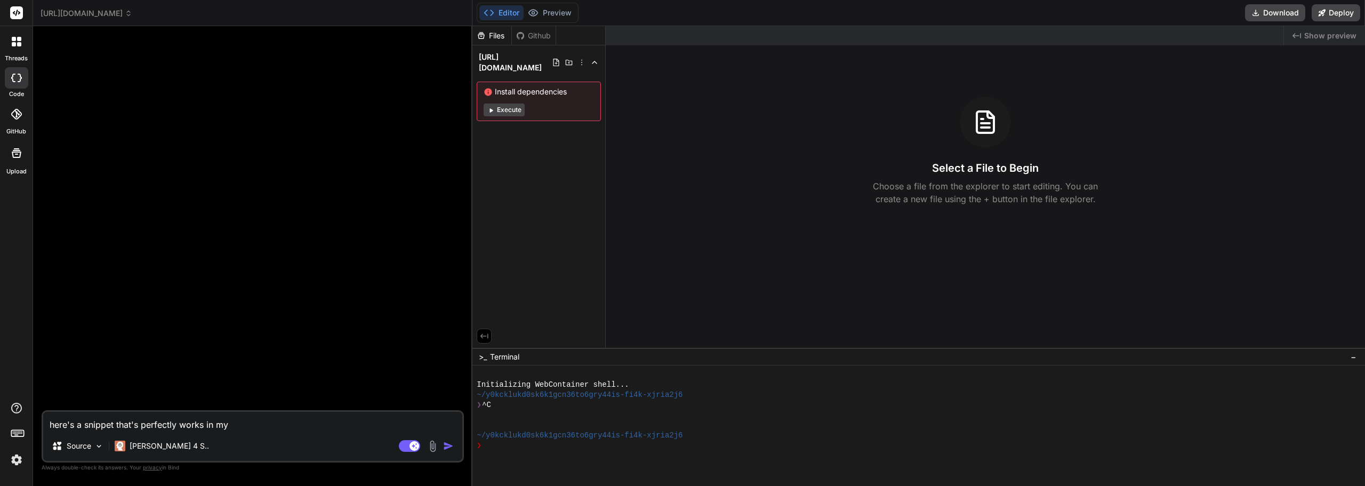
type textarea "here's a snippet that's perfectly works in my"
type textarea "x"
type textarea "here's a snippet that's perfectly works in my wo"
type textarea "x"
type textarea "here's a snippet that's perfectly works in my wor"
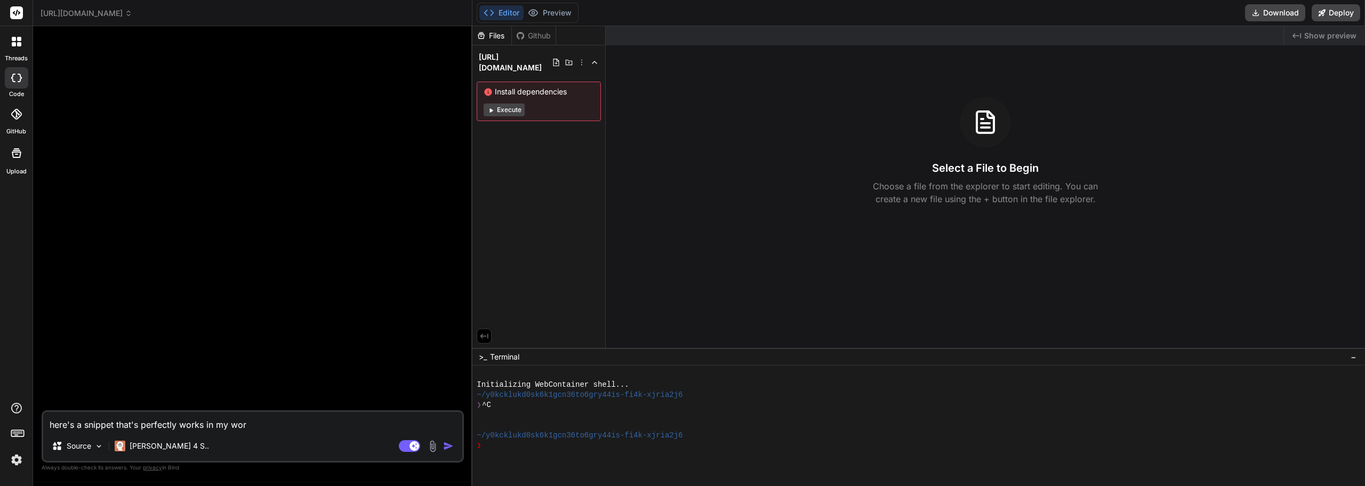
type textarea "x"
type textarea "here's a snippet that's perfectly works in my word"
type textarea "x"
type textarea "here's a snippet that's perfectly works in my wordp"
type textarea "x"
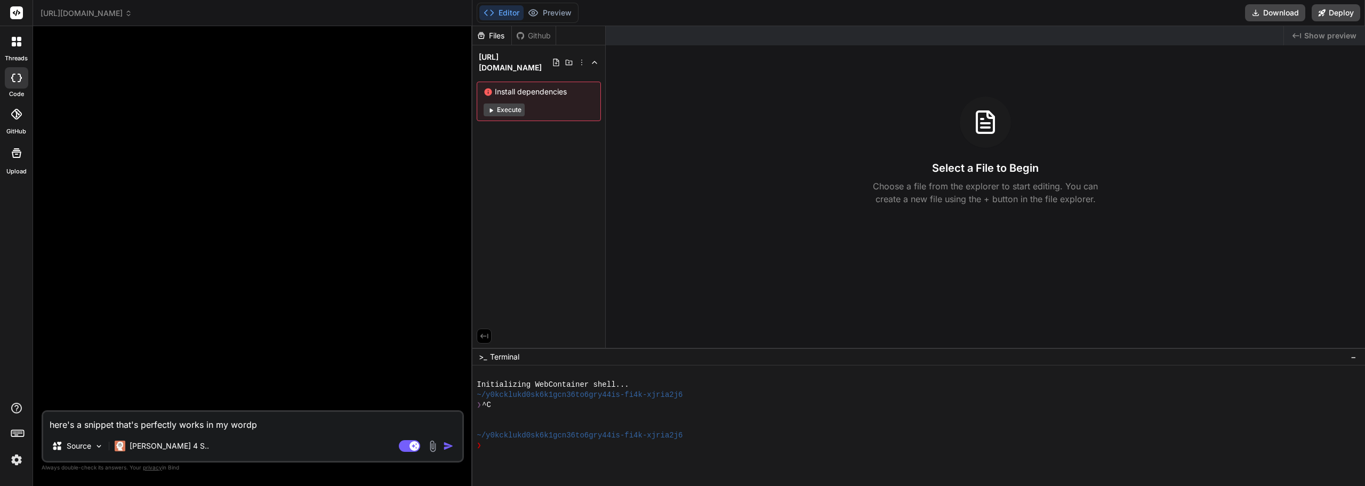
type textarea "here's a snippet that's perfectly works in my wordpr"
type textarea "x"
type textarea "here's a snippet that's perfectly works in my wordpre"
type textarea "x"
type textarea "here's a snippet that's perfectly works in my wordpres"
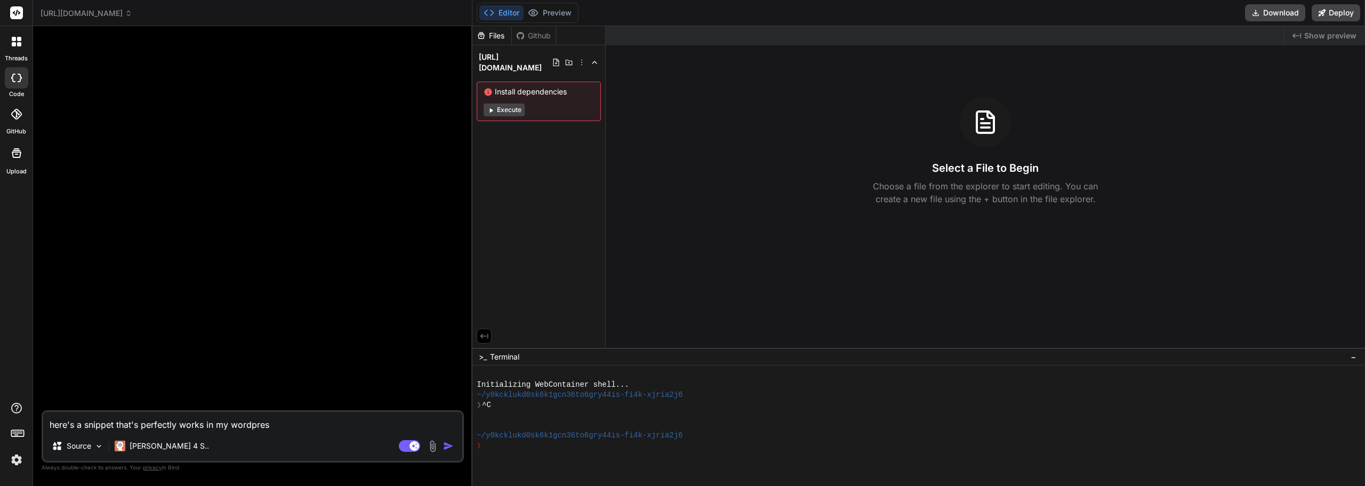
type textarea "x"
type textarea "here's a snippet that's perfectly works in my wordpress"
type textarea "x"
type textarea "here's a snippet that's perfectly works in my wordpress s"
type textarea "x"
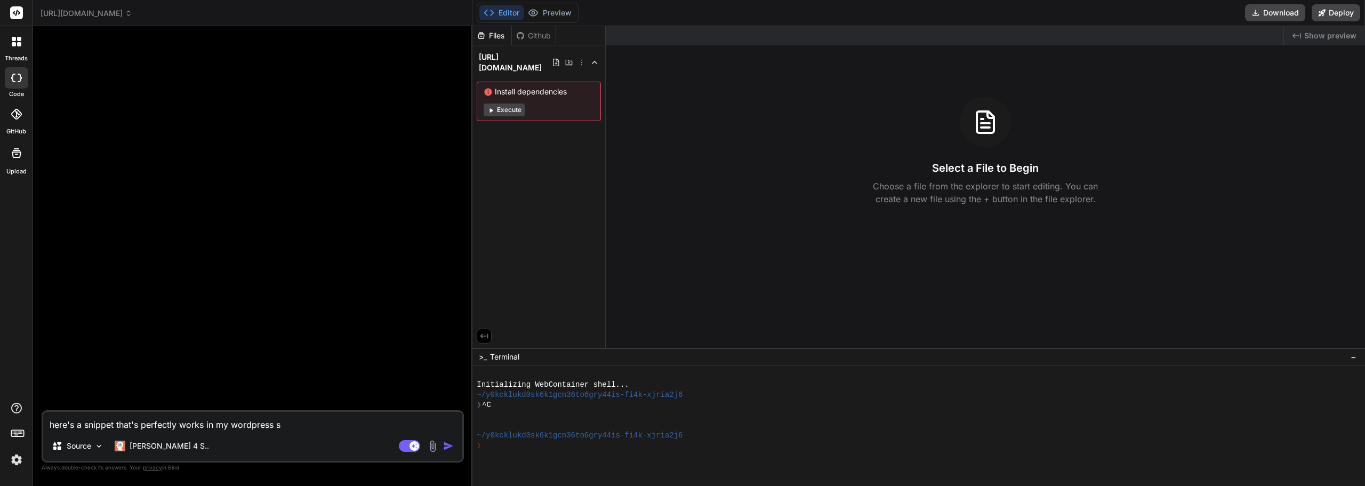
type textarea "here's a snippet that's perfectly works in my wordpress si"
type textarea "x"
type textarea "here's a snippet that's perfectly works in my wordpress sit"
type textarea "x"
type textarea "here's a snippet that's perfectly works in my wordpress sitr"
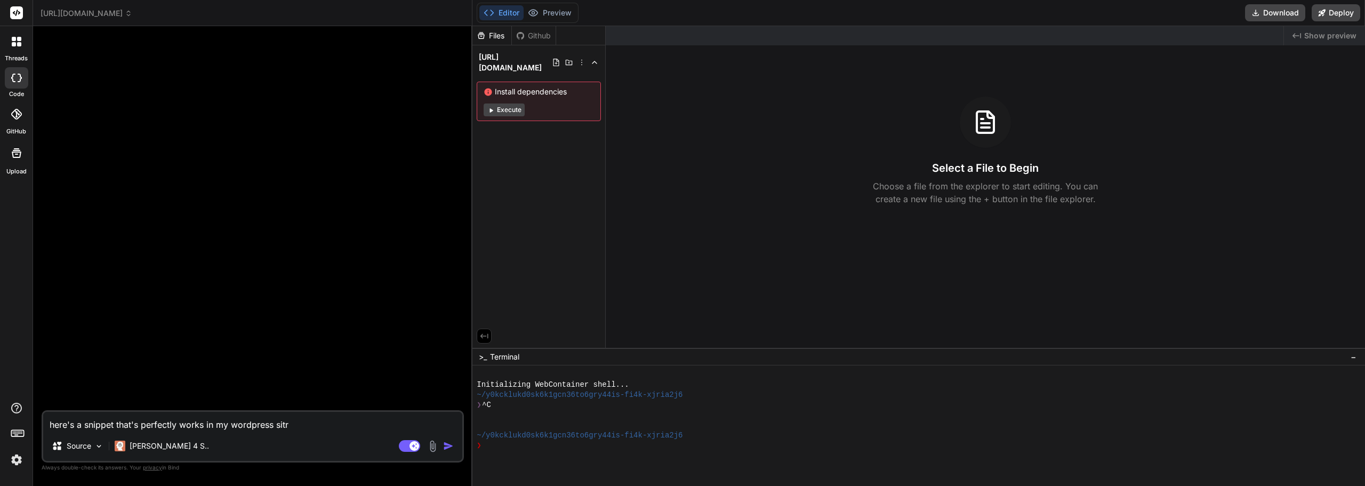
type textarea "x"
type textarea "here's a snippet that's perfectly works in my wordpress sitr;"
type textarea "x"
type textarea "here's a snippet that's perfectly works in my wordpress sitr;"
type textarea "x"
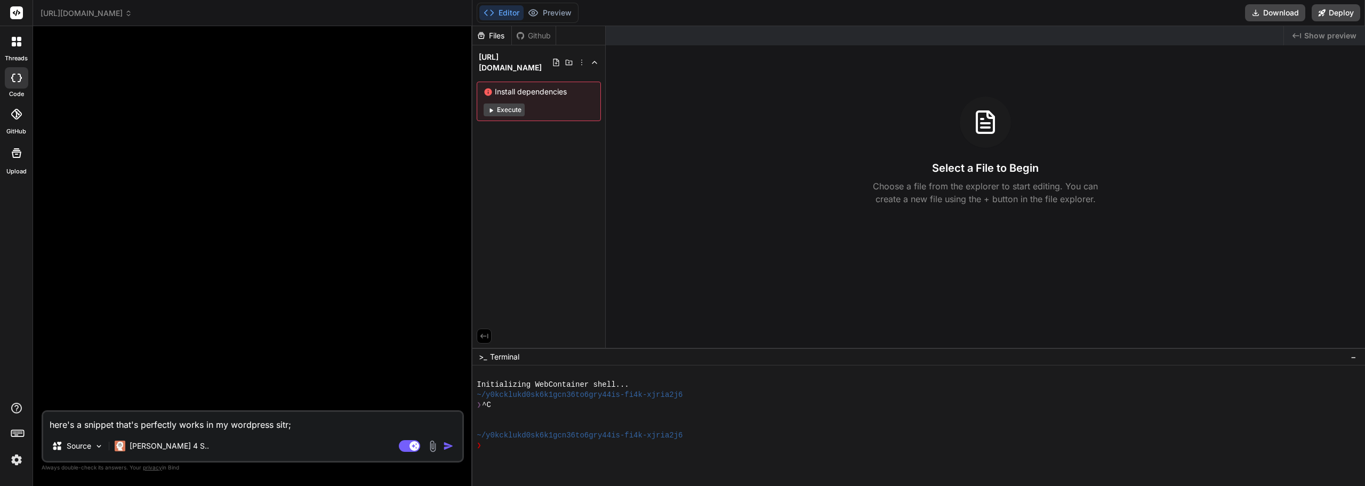
type textarea "here's a snippet that's perfectly works in my wordpress sitr;"
type textarea "x"
type textarea "here's a snippet that's perfectly works in my wordpress sitr"
type textarea "x"
type textarea "here's a snippet that's perfectly works in my wordpress site"
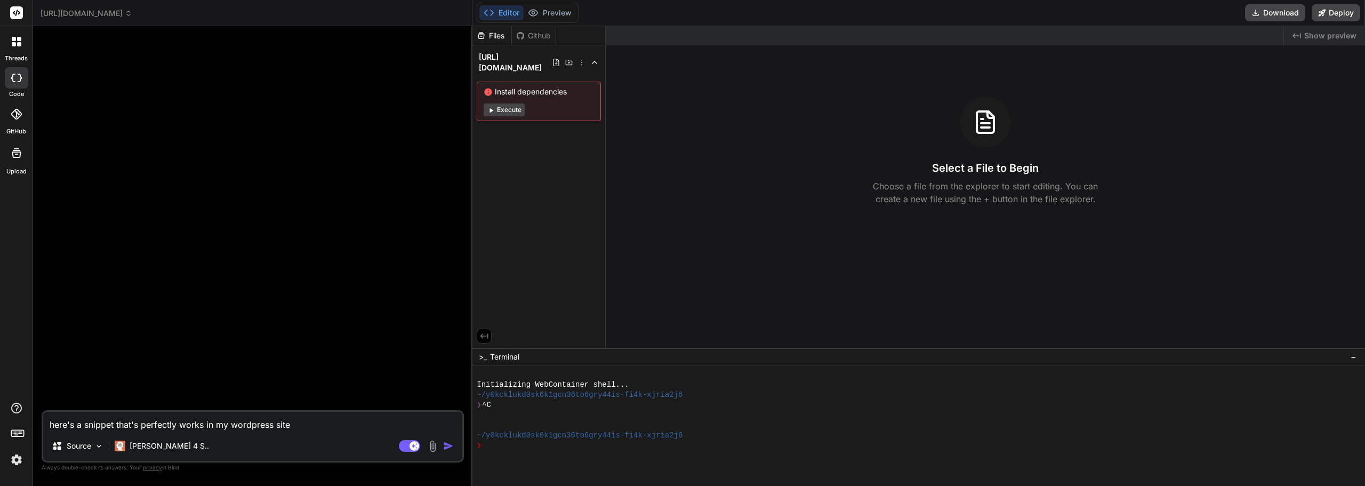
type textarea "x"
type textarea "here's a snippet that's perfectly works in my wordpress site;"
type textarea "x"
type textarea "here's a snippet that's perfectly works in my wordpress site;"
type textarea "x"
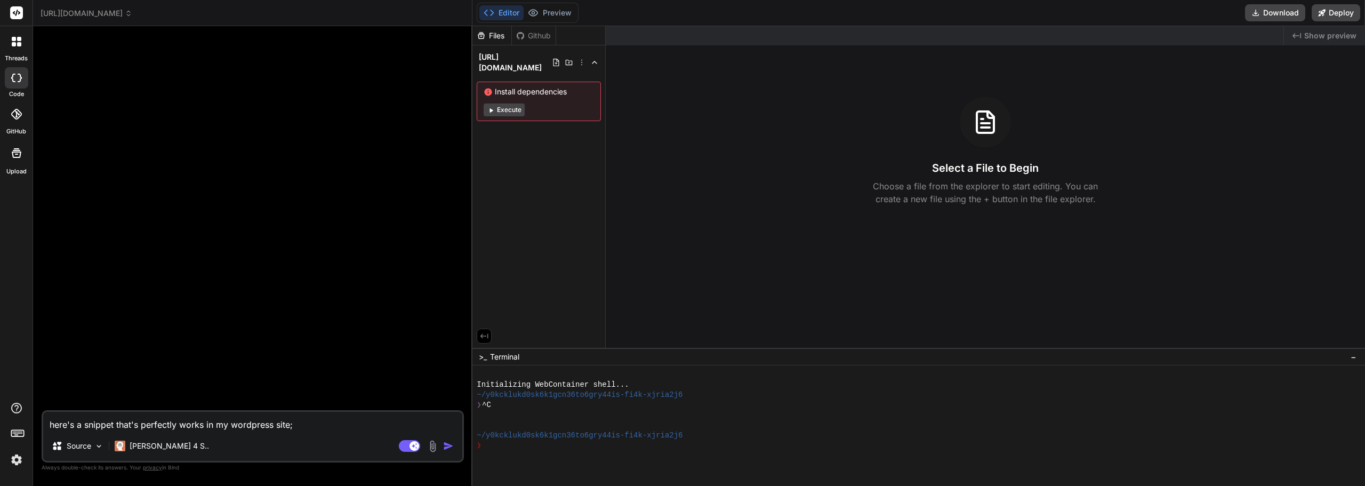
type textarea "here's a snippet that's perfectly works in my wordpress site; i"
type textarea "x"
type textarea "here's a snippet that's perfectly works in my wordpress site; it"
type textarea "x"
type textarea "here's a snippet that's perfectly works in my wordpress site; it"
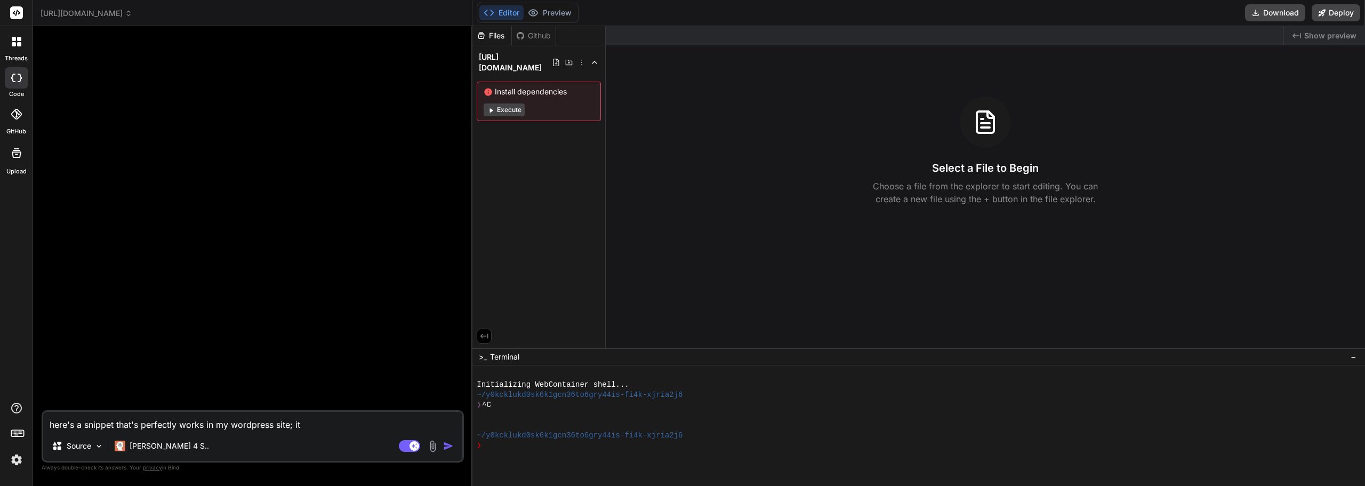
type textarea "x"
type textarea "here's a snippet that's perfectly works in my wordpress site; it pr"
type textarea "x"
type textarea "here's a snippet that's perfectly works in my wordpress site; it pro"
type textarea "x"
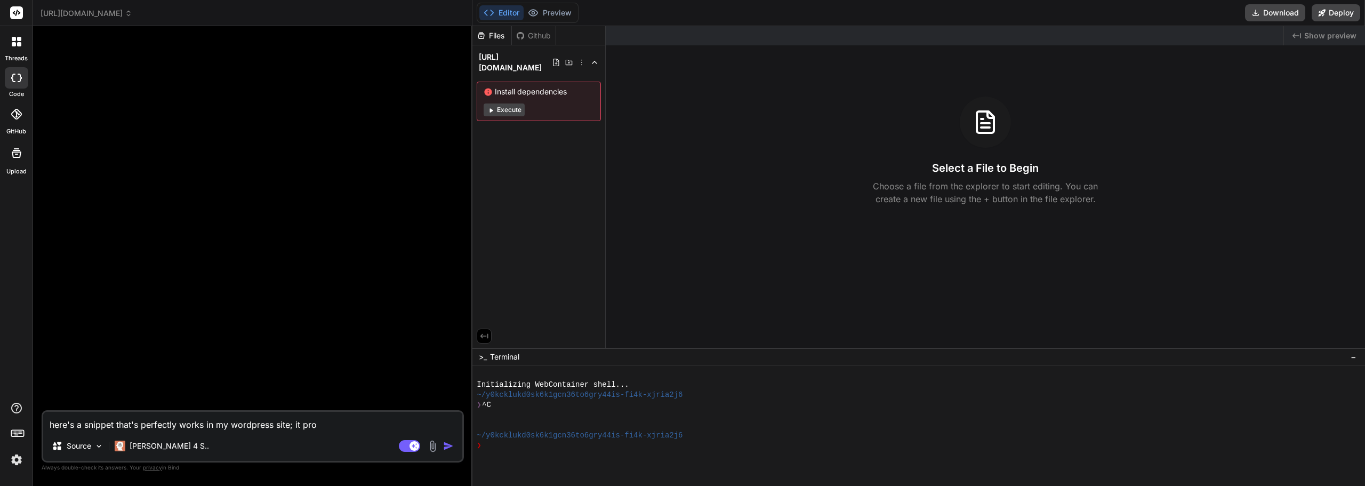
type textarea "here's a snippet that's perfectly works in my wordpress site; it prov"
type textarea "x"
type textarea "here's a snippet that's perfectly works in my wordpress site; it provid"
type textarea "x"
type textarea "here's a snippet that's perfectly works in my wordpress site; it provide"
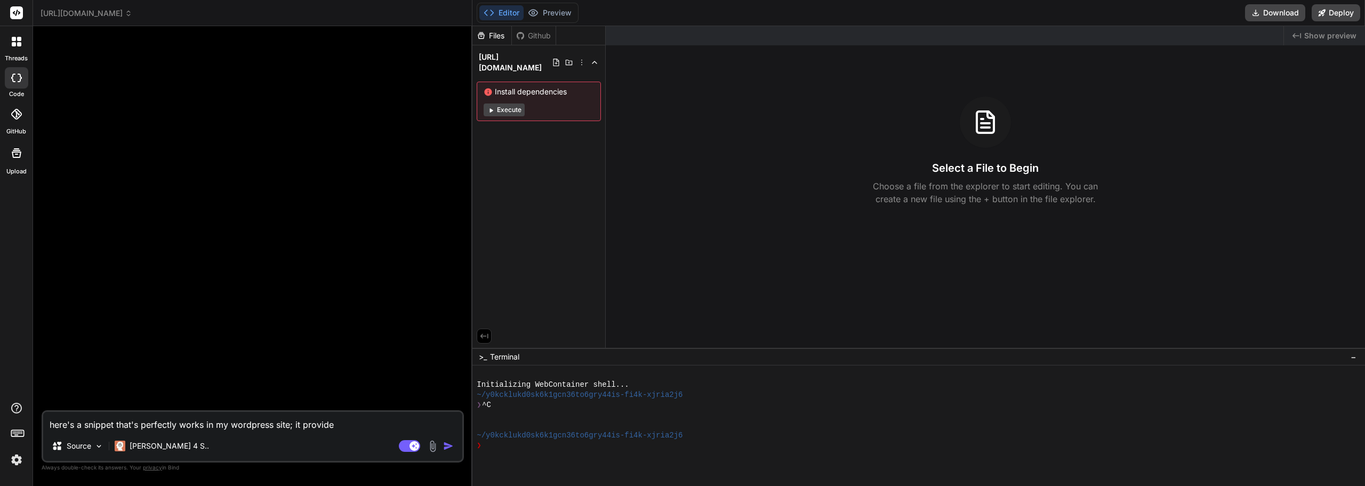
type textarea "x"
type textarea "here's a snippet that's perfectly works in my wordpress site; it provide"
type textarea "x"
type textarea "here's a snippet that's perfectly works in my wordpress site; it provide a"
type textarea "x"
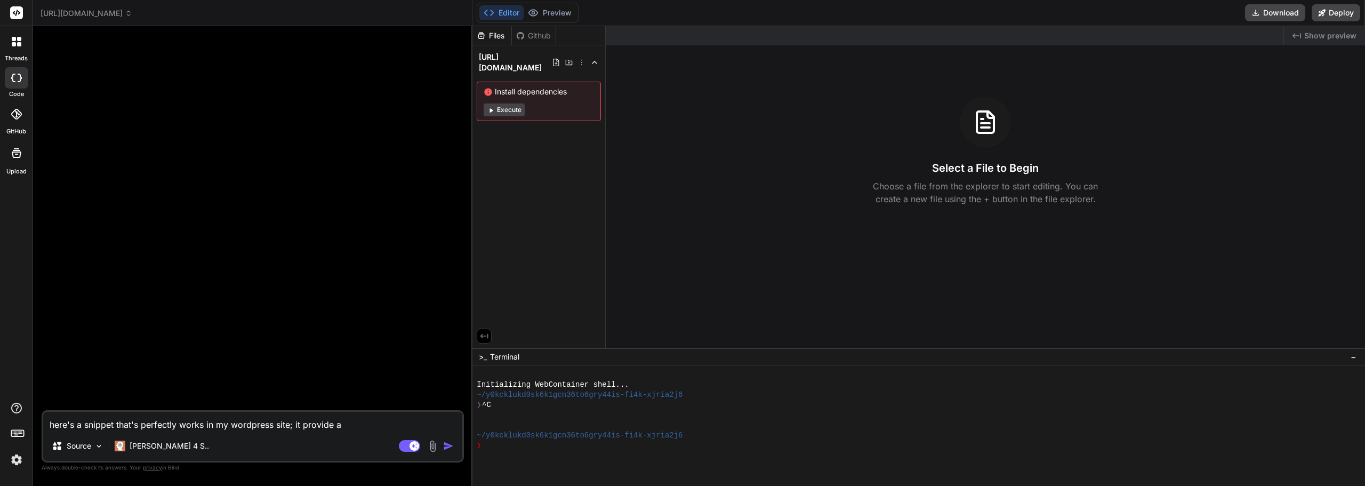
type textarea "here's a snippet that's perfectly works in my wordpress site; it provide a"
type textarea "x"
type textarea "here's a snippet that's perfectly works in my wordpress site; it provide a s"
type textarea "x"
type textarea "here's a snippet that's perfectly works in my wordpress site; it provide a spe"
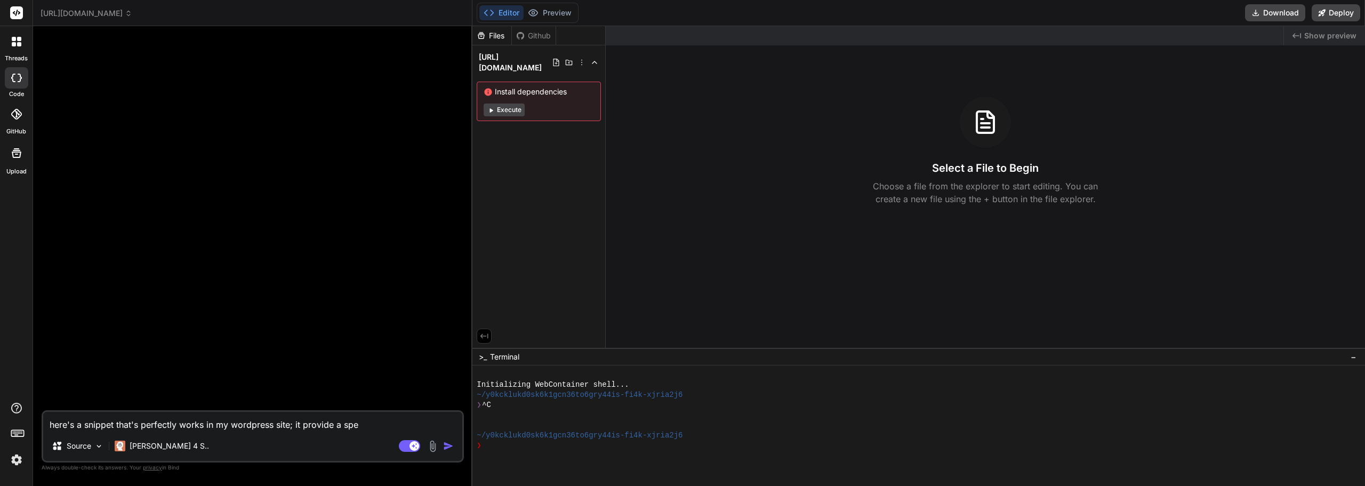
type textarea "x"
type textarea "here's a snippet that's perfectly works in my wordpress site; it provide a spec"
type textarea "x"
type textarea "here's a snippet that's perfectly works in my wordpress site; it provide a speci"
type textarea "x"
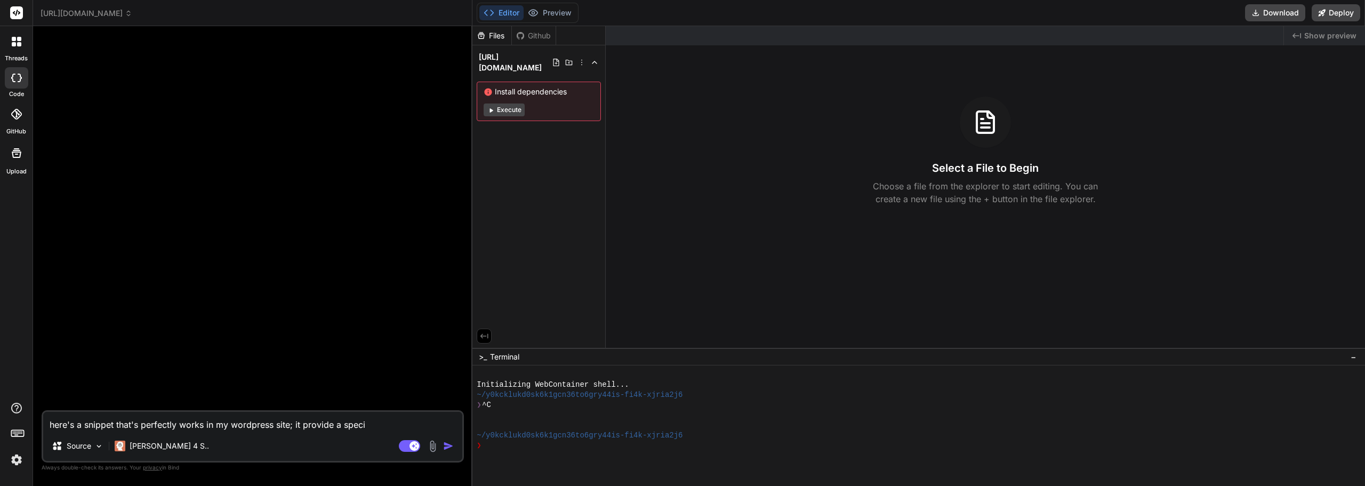
type textarea "here's a snippet that's perfectly works in my wordpress site; it provide a spec…"
type textarea "x"
type textarea "here's a snippet that's perfectly works in my wordpress site; it provide a spec…"
type textarea "x"
type textarea "here's a snippet that's perfectly works in my wordpress site; it provide a spec…"
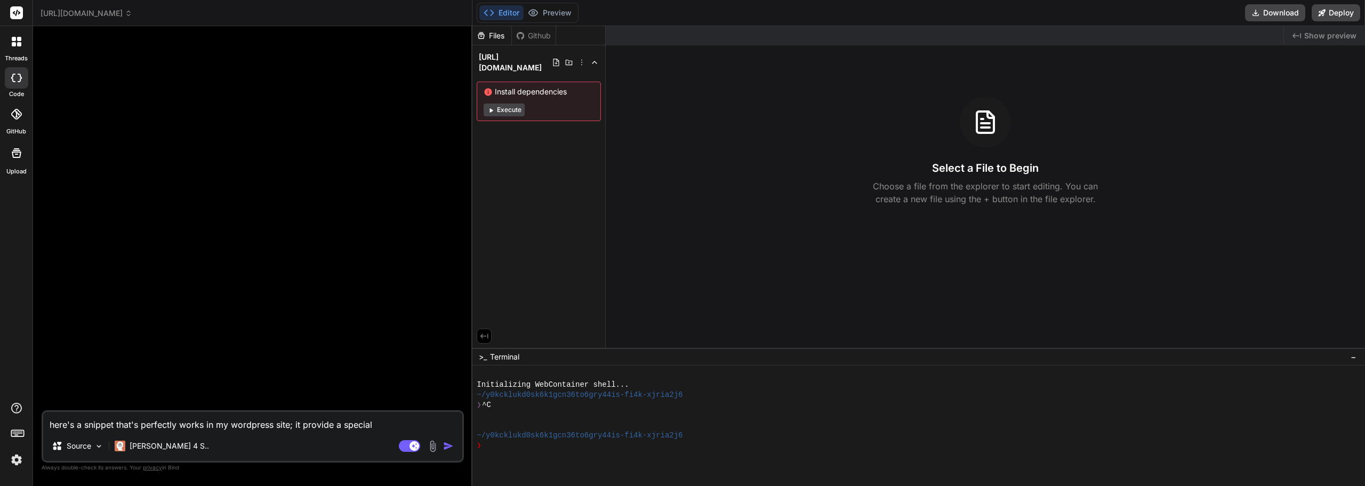
type textarea "x"
type textarea "here's a snippet that's perfectly works in my wordpress site; it provide a spec…"
type textarea "x"
type textarea "here's a snippet that's perfectly works in my wordpress site; it provide a spec…"
type textarea "x"
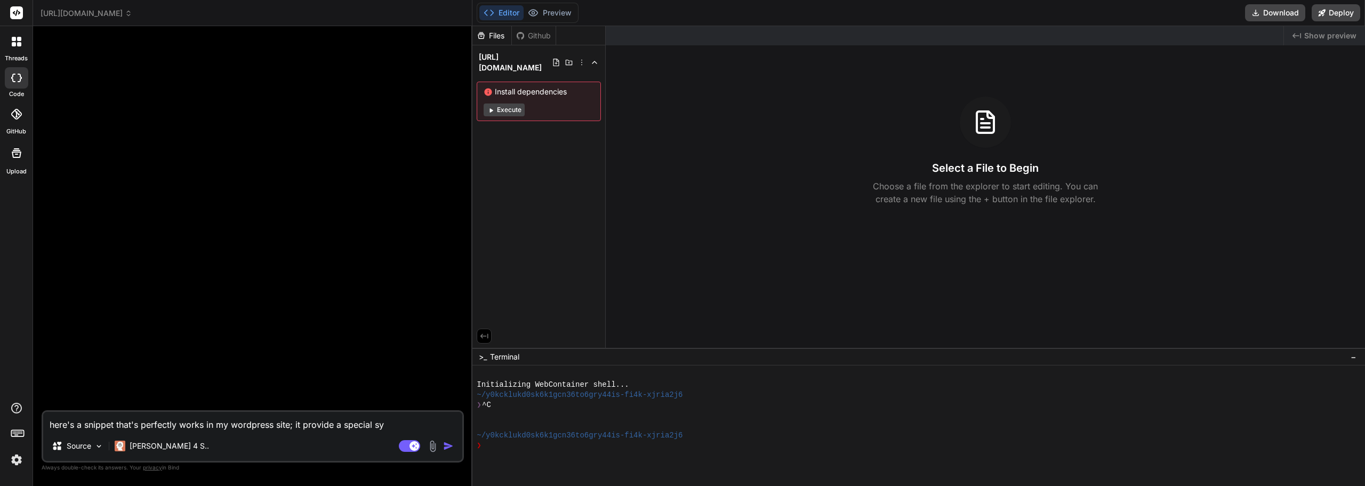
type textarea "here's a snippet that's perfectly works in my wordpress site; it provide a spec…"
type textarea "x"
type textarea "here's a snippet that's perfectly works in my wordpress site; it provide a spec…"
type textarea "x"
type textarea "here's a snippet that's perfectly works in my wordpress site; it provide a spec…"
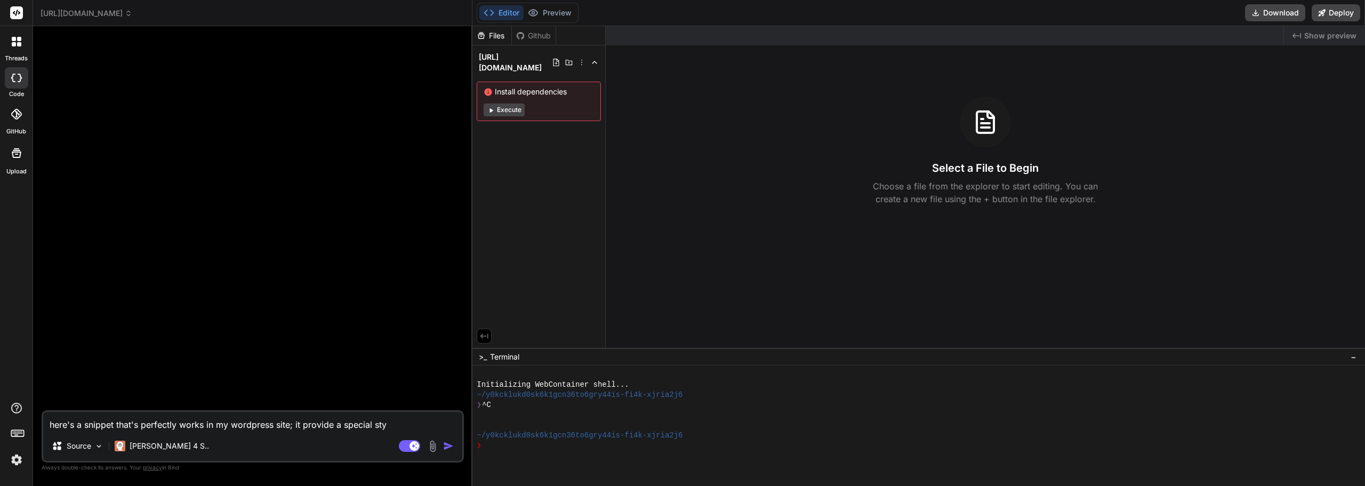
type textarea "x"
type textarea "here's a snippet that's perfectly works in my wordpress site; it provide a spec…"
type textarea "x"
type textarea "here's a snippet that's perfectly works in my wordpress site; it provide a spec…"
type textarea "x"
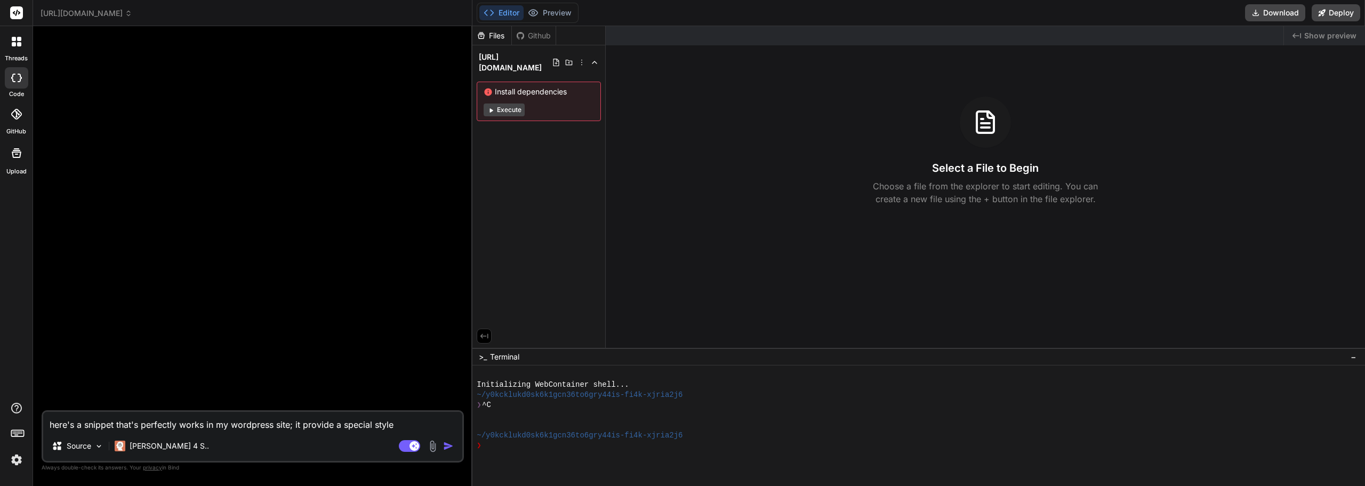
type textarea "here's a snippet that's perfectly works in my wordpress site; it provide a spec…"
type textarea "x"
type textarea "here's a snippet that's perfectly works in my wordpress site; it provide a spec…"
type textarea "x"
type textarea "here's a snippet that's perfectly works in my wordpress site; it provide a spec…"
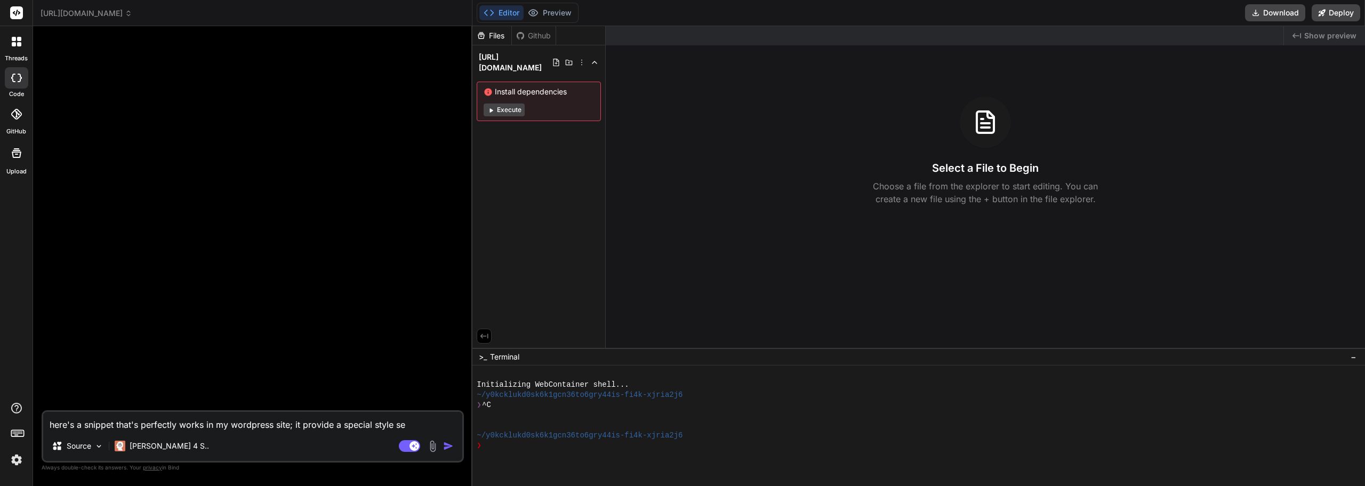
type textarea "x"
type textarea "here's a snippet that's perfectly works in my wordpress site; it provide a spec…"
type textarea "x"
type textarea "here's a snippet that's perfectly works in my wordpress site; it provide a spec…"
type textarea "x"
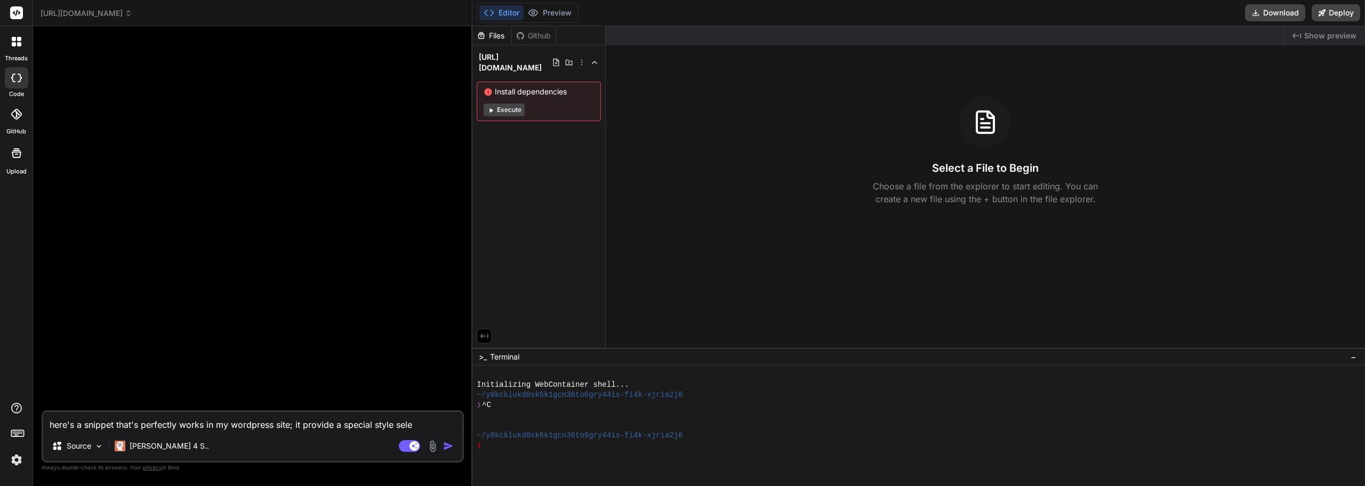
type textarea "here's a snippet that's perfectly works in my wordpress site; it provide a spec…"
type textarea "x"
type textarea "here's a snippet that's perfectly works in my wordpress site; it provide a spec…"
type textarea "x"
type textarea "here's a snippet that's perfectly works in my wordpress site; it provide a spec…"
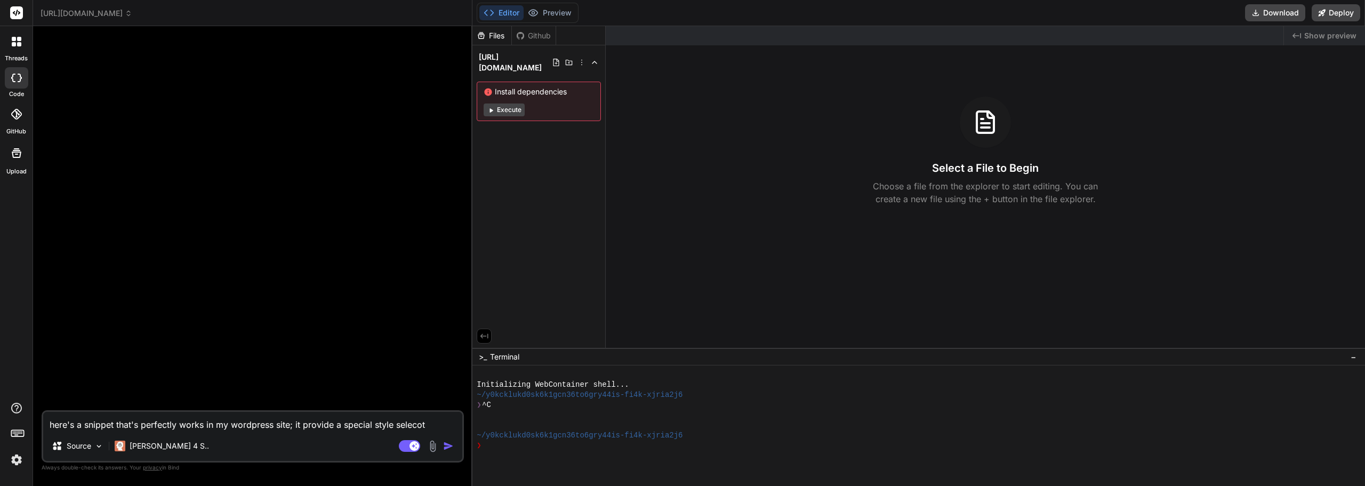
type textarea "x"
type textarea "here's a snippet that's perfectly works in my wordpress site; it provide a spec…"
type textarea "x"
type textarea "here's a snippet that's perfectly works in my wordpress site; it provide a spec…"
type textarea "x"
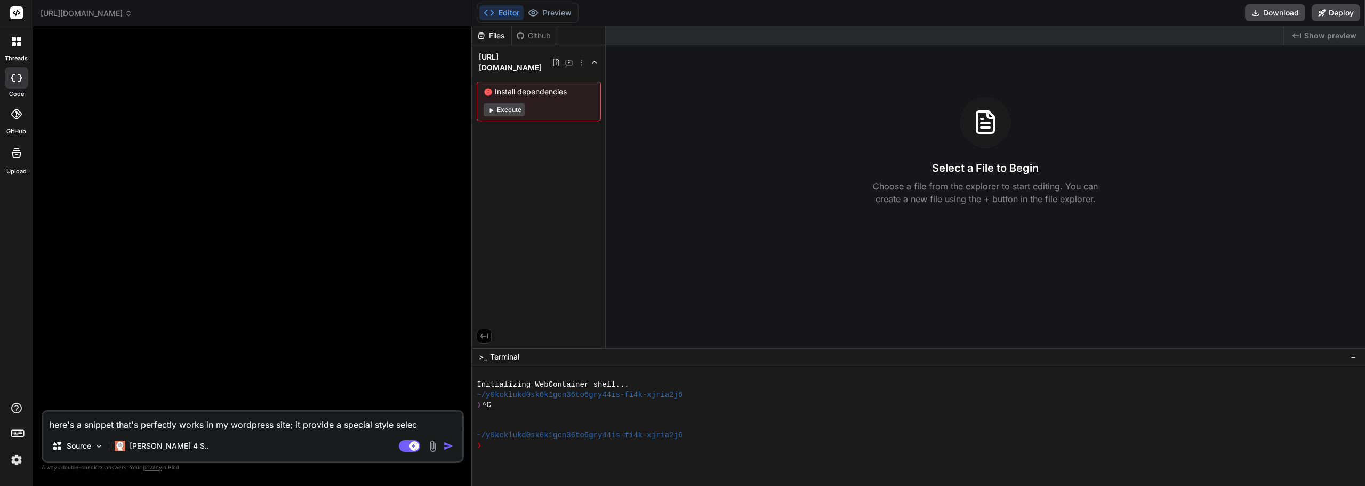
type textarea "here's a snippet that's perfectly works in my wordpress site; it provide a spec…"
type textarea "x"
type textarea "here's a snippet that's perfectly works in my wordpress site; it provide a spec…"
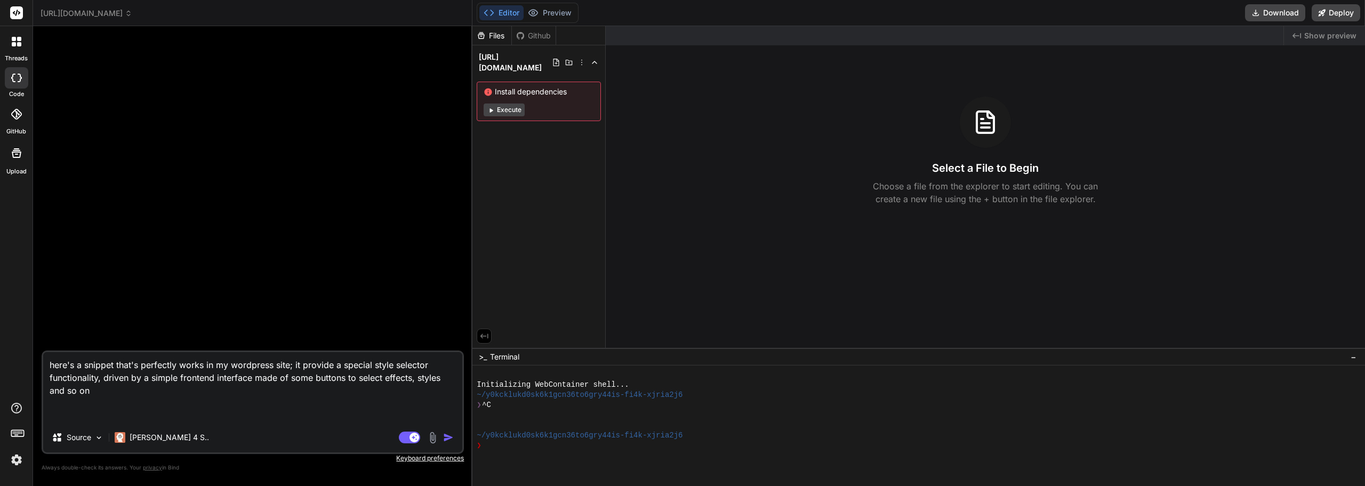
paste textarea "/** * [URL][DOMAIN_NAME][PHONE_NUMBER] */ function mk_select_style(){ if(isset(…"
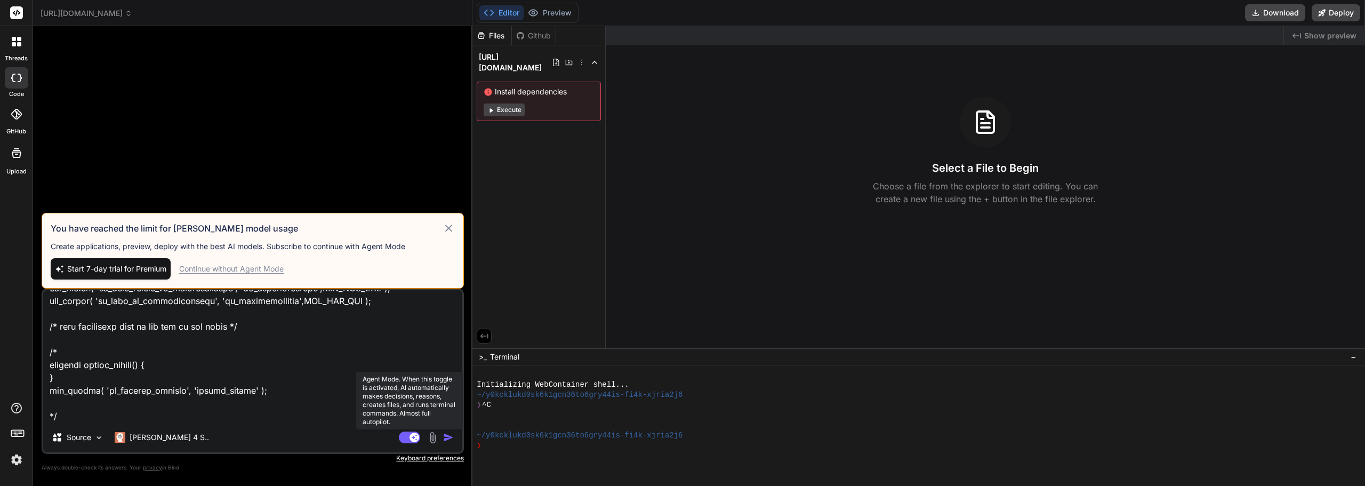
click at [415, 435] on rect at bounding box center [414, 437] width 10 height 10
click at [450, 228] on icon at bounding box center [448, 227] width 7 height 7
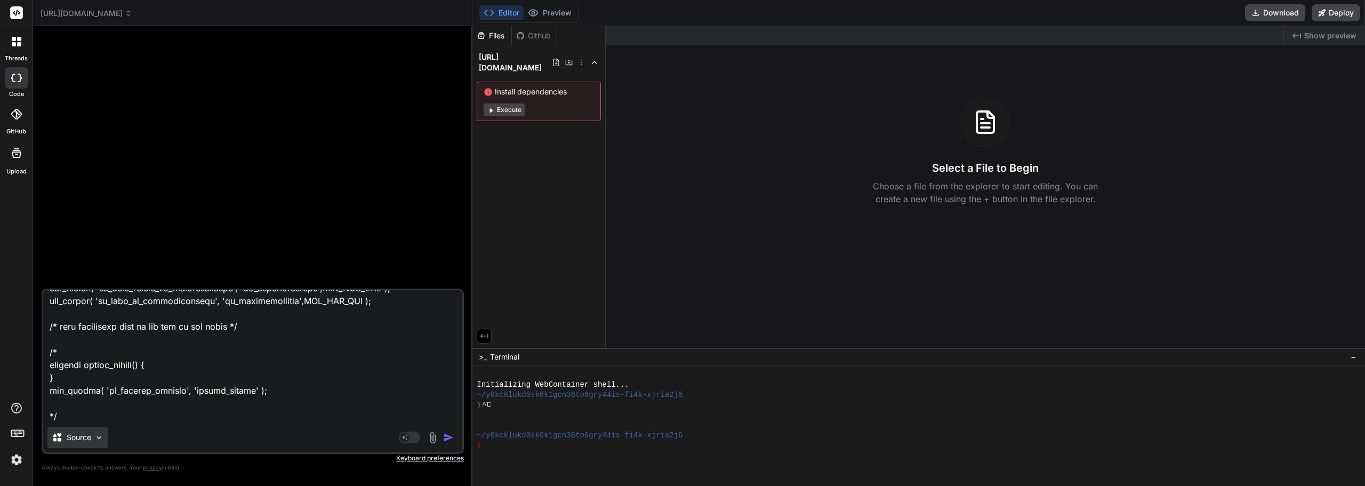
click at [88, 438] on p "Source" at bounding box center [79, 437] width 25 height 11
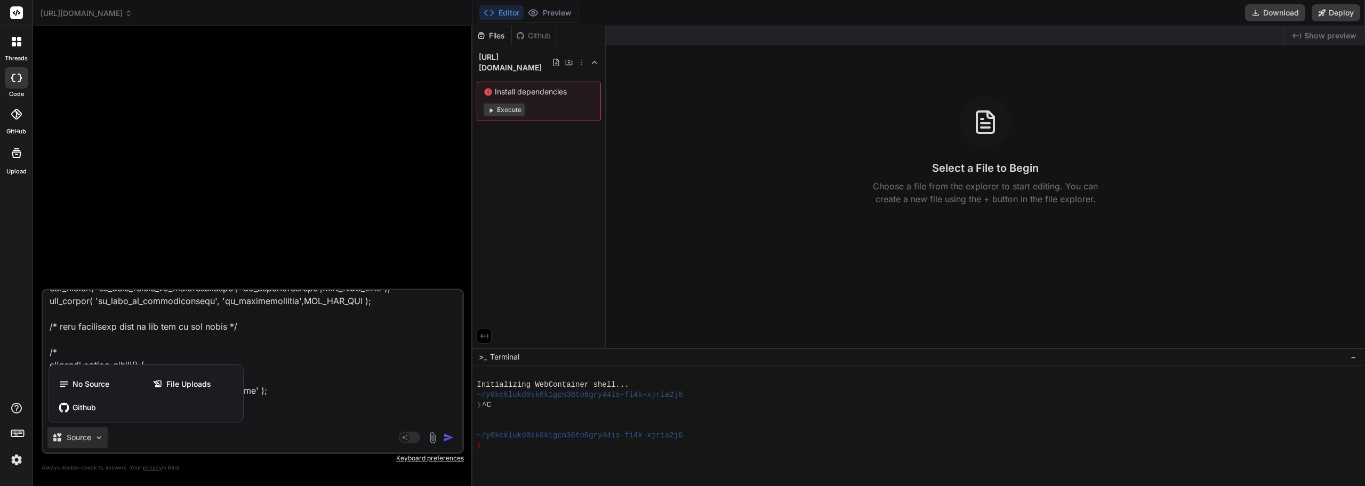
click at [129, 437] on div at bounding box center [682, 243] width 1365 height 486
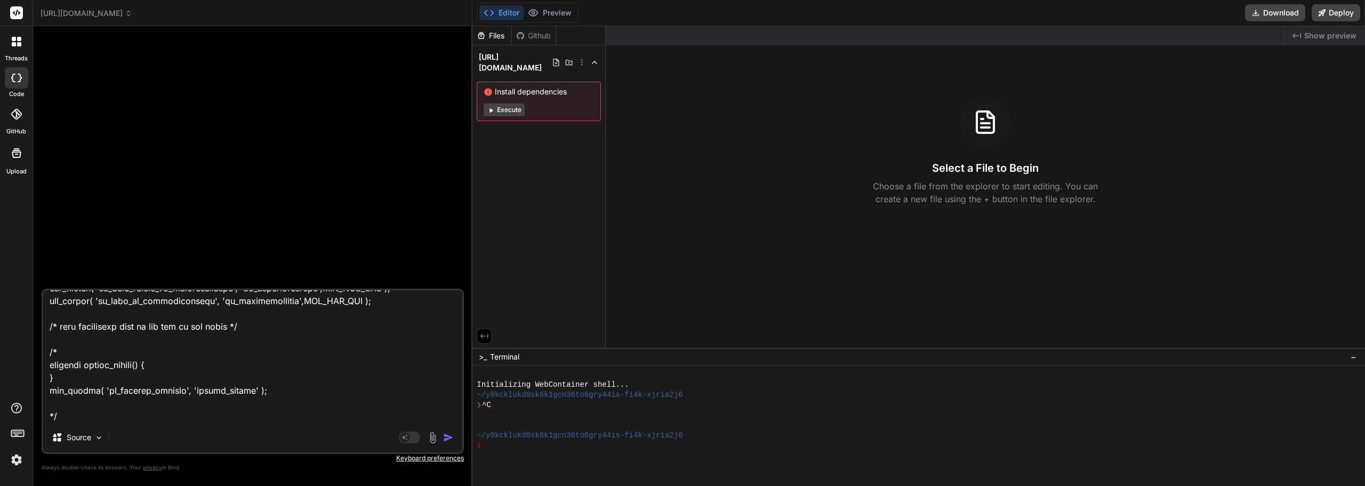
click at [124, 420] on textarea at bounding box center [252, 356] width 419 height 132
click at [413, 433] on rect at bounding box center [409, 437] width 21 height 12
click at [412, 437] on icon at bounding box center [414, 436] width 5 height 5
click at [88, 438] on p "Source" at bounding box center [79, 437] width 25 height 11
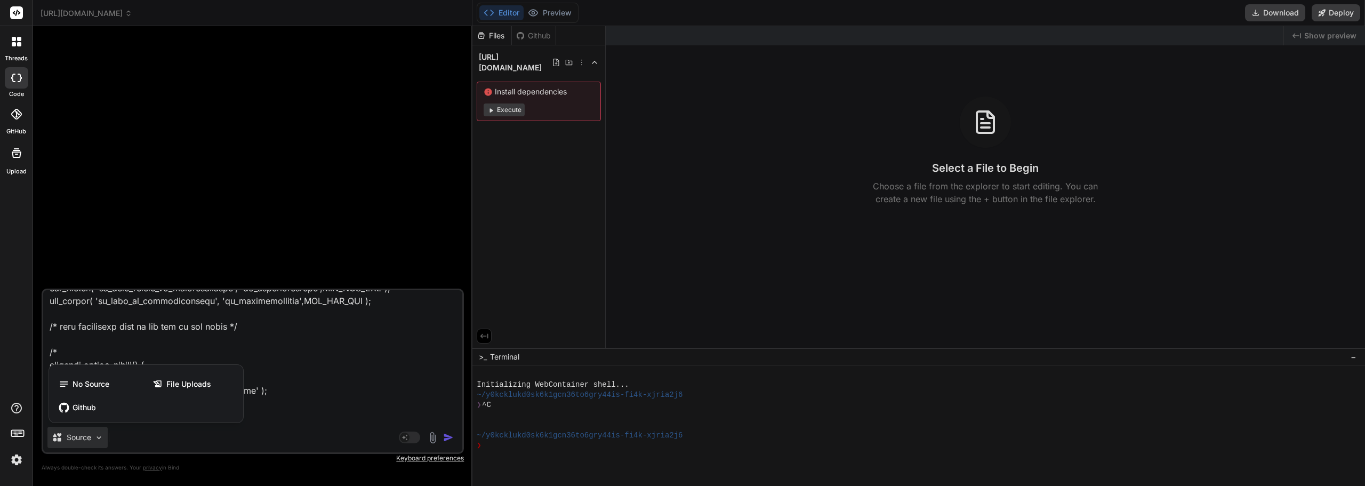
click at [135, 435] on div at bounding box center [682, 243] width 1365 height 486
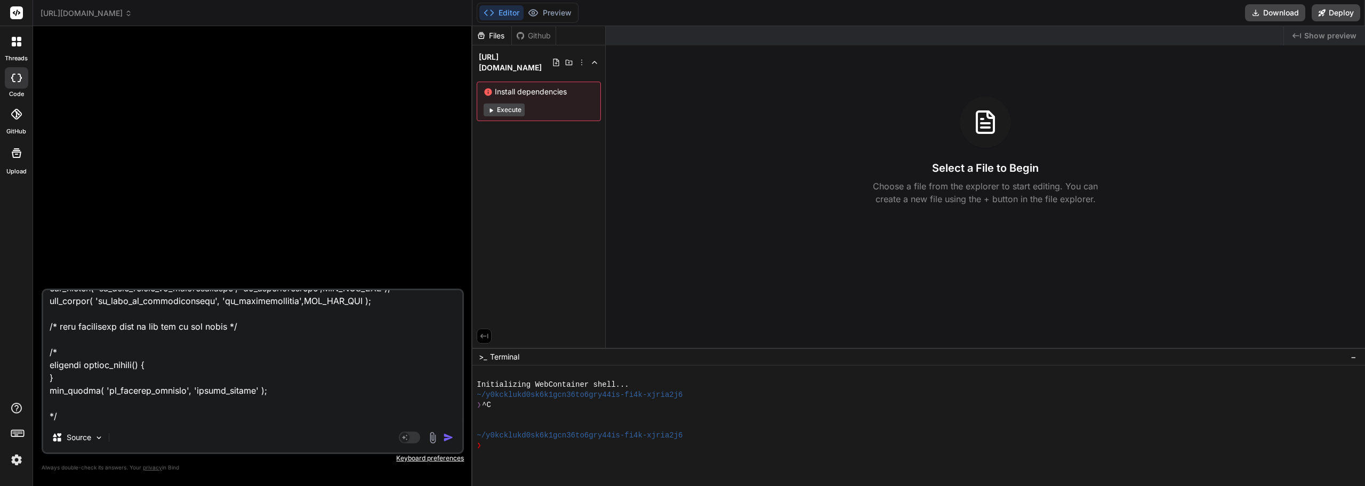
click at [115, 413] on textarea at bounding box center [252, 356] width 419 height 132
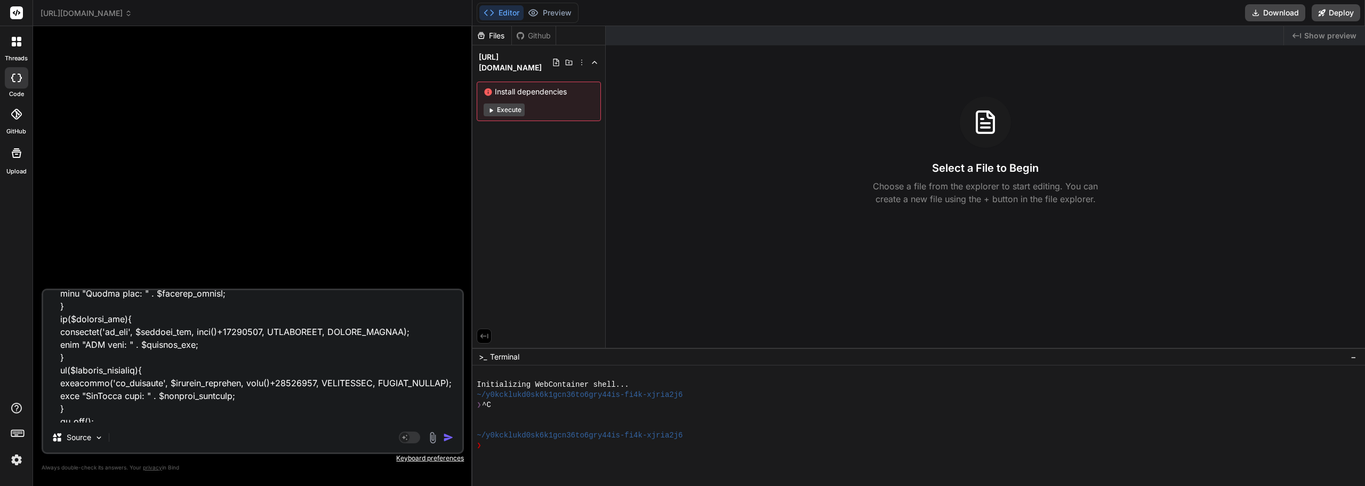
scroll to position [1466, 0]
click at [12, 43] on icon at bounding box center [17, 42] width 10 height 10
